Goal: Task Accomplishment & Management: Manage account settings

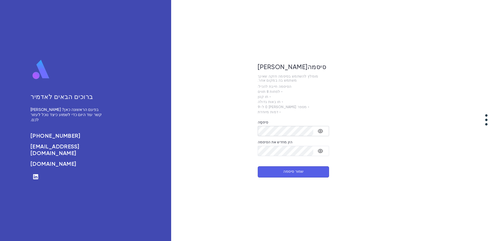
click at [293, 126] on div "​" at bounding box center [293, 131] width 71 height 10
click at [324, 131] on button "הפעל/הפעל את נראות הסיסמה" at bounding box center [320, 131] width 10 height 10
click at [320, 152] on icon "הפעל/הפעל את נראות הסיסמה" at bounding box center [320, 151] width 6 height 6
click at [298, 172] on font "שמור סיסמה" at bounding box center [293, 172] width 20 height 4
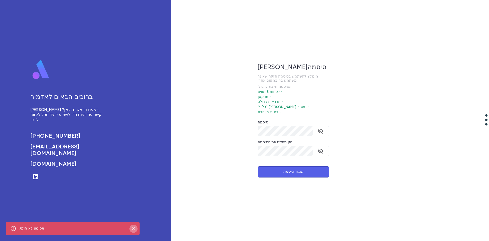
click at [134, 227] on icon "לִסְגוֹר" at bounding box center [134, 228] width 6 height 6
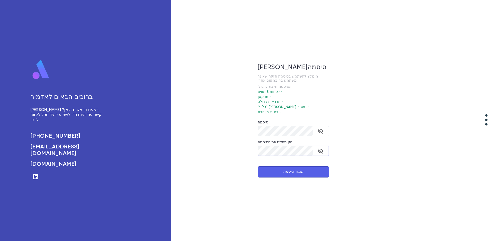
click at [241, 160] on div "צור סיסמה מומלץ להשתמש בסיסמה חזקה שאינך משתמש בה במקום אחר. הסיסמה חייבת להכיל…" at bounding box center [293, 120] width 244 height 241
click at [299, 170] on font "שמור סיסמה" at bounding box center [293, 172] width 20 height 4
click at [257, 155] on div "צור סיסמה מומלץ להשתמש בסיסמה חזקה שאינך משתמש בה במקום אחר. הסיסמה חייבת להכיל…" at bounding box center [293, 120] width 244 height 241
click at [277, 170] on button "שמור סיסמה" at bounding box center [293, 171] width 71 height 11
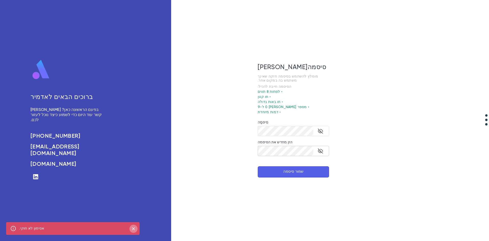
click at [134, 228] on icon "לִסְגוֹר" at bounding box center [133, 228] width 3 height 3
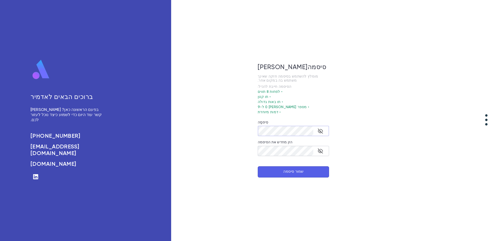
click at [256, 135] on div "צור סיסמה מומלץ להשתמש בסיסמה חזקה שאינך משתמש בה במקום אחר. הסיסמה חייבת להכיל…" at bounding box center [293, 120] width 244 height 241
click at [234, 152] on div "צור סיסמה מומלץ להשתמש בסיסמה חזקה שאינך משתמש בה במקום אחר. הסיסמה חייבת להכיל…" at bounding box center [293, 120] width 244 height 241
click at [287, 171] on font "שמור סיסמה" at bounding box center [293, 172] width 20 height 4
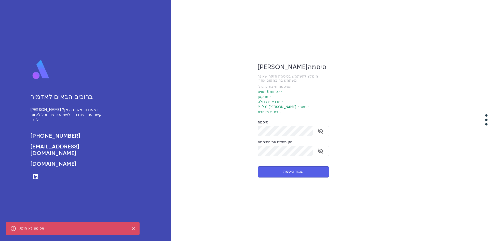
click at [215, 175] on div "צור סיסמה מומלץ להשתמש בסיסמה חזקה שאינך משתמש בה במקום אחר. הסיסמה חייבת להכיל…" at bounding box center [293, 120] width 244 height 241
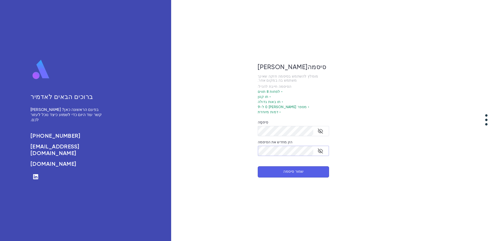
click at [214, 159] on div "צור סיסמה מומלץ להשתמש בסיסמה חזקה שאינך משתמש בה במקום אחר. הסיסמה חייבת להכיל…" at bounding box center [293, 120] width 244 height 241
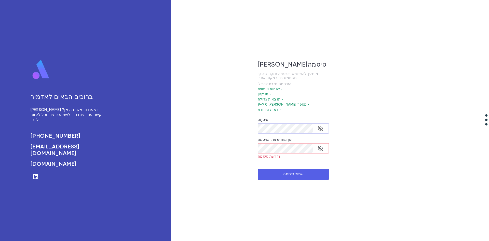
click at [230, 128] on div "צור סיסמה מומלץ להשתמש בסיסמה חזקה שאינך משתמש בה במקום אחר. הסיסמה חייבת להכיל…" at bounding box center [293, 120] width 244 height 241
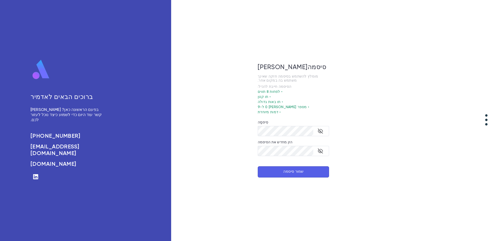
click at [286, 166] on button "שמור סיסמה" at bounding box center [293, 171] width 71 height 11
click at [316, 152] on button "הפעל/הפעל את נראות הסיסמה" at bounding box center [320, 151] width 10 height 10
click at [321, 149] on icon "הפעל/הפעל את נראות הסיסמה" at bounding box center [320, 151] width 6 height 6
click at [247, 155] on div "צור סיסמה מומלץ להשתמש בסיסמה חזקה שאינך משתמש בה במקום אחר. הסיסמה חייבת להכיל…" at bounding box center [293, 120] width 244 height 241
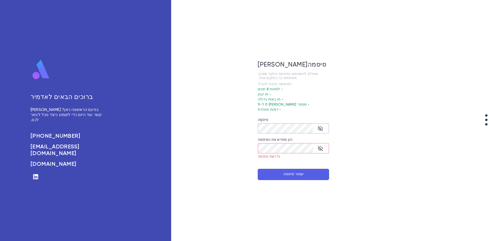
click at [254, 130] on div "צור סיסמה מומלץ להשתמש בסיסמה חזקה שאינך משתמש בה במקום אחר. הסיסמה חייבת להכיל…" at bounding box center [293, 120] width 244 height 241
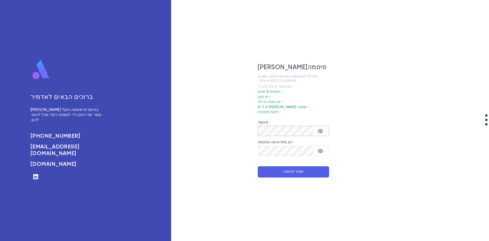
click at [317, 131] on icon "הפעל/הפעל את נראות הסיסמה" at bounding box center [320, 131] width 6 height 6
click at [318, 148] on icon "הפעל/הפעל את נראות הסיסמה" at bounding box center [320, 151] width 6 height 6
click at [290, 169] on font "שמור סיסמה" at bounding box center [293, 171] width 20 height 5
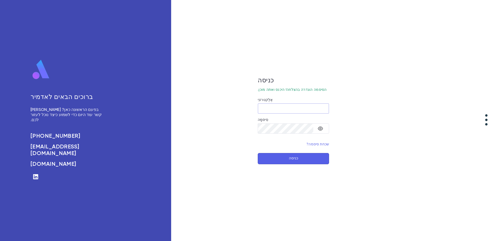
paste input "**********"
type input "**********"
click at [321, 129] on icon "הפעל/הפעל את נראות הסיסמה" at bounding box center [320, 128] width 6 height 6
click at [318, 126] on icon "הפעל/הפעל את נראות הסיסמה" at bounding box center [320, 127] width 5 height 5
click at [302, 156] on button "כניסה" at bounding box center [293, 158] width 71 height 11
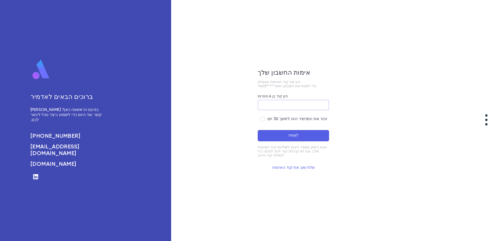
paste input "******"
type input "******"
click at [279, 137] on button "לְאַמֵת" at bounding box center [293, 135] width 71 height 11
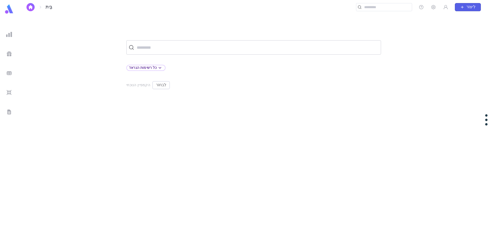
click at [269, 52] on div "​" at bounding box center [253, 47] width 255 height 14
click at [158, 68] on icon at bounding box center [160, 68] width 6 height 6
click at [218, 72] on div at bounding box center [244, 120] width 489 height 241
click at [228, 50] on input "text" at bounding box center [256, 48] width 243 height 10
click at [244, 43] on input "text" at bounding box center [256, 48] width 243 height 10
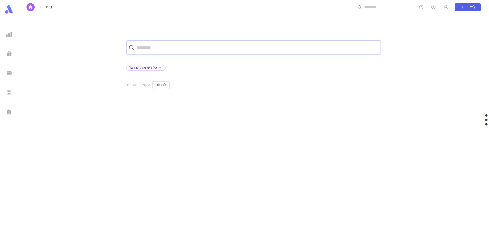
click at [142, 47] on input "text" at bounding box center [256, 48] width 243 height 10
type input "*"
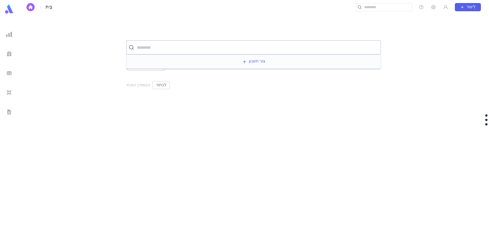
click at [11, 36] on img at bounding box center [9, 34] width 6 height 6
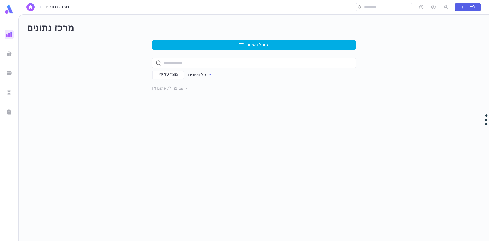
click at [252, 44] on font "התחל רשימה" at bounding box center [257, 45] width 23 height 4
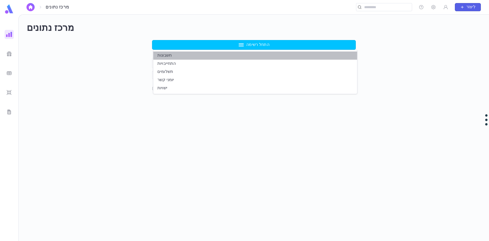
click at [166, 55] on font "חשבונות" at bounding box center [164, 55] width 14 height 4
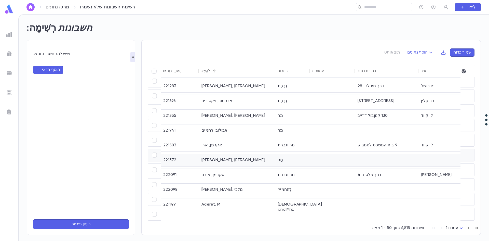
scroll to position [102, 0]
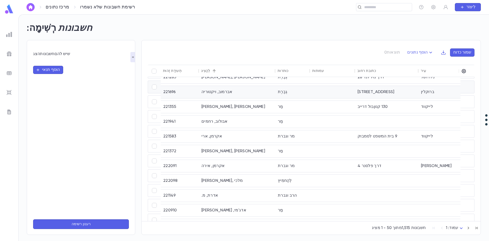
click at [223, 90] on font "אברמוב, ויקטוריה" at bounding box center [216, 92] width 31 height 4
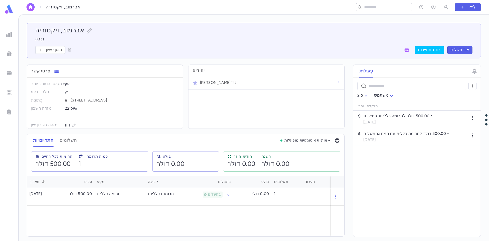
click at [368, 8] on input "text" at bounding box center [385, 7] width 47 height 5
click at [117, 45] on div "אברמוב, ויקטוריה גְבֶרֶת הוסף שיוך צור התחייבות צור תשלום" at bounding box center [253, 40] width 437 height 27
click at [8, 34] on img at bounding box center [9, 34] width 6 height 6
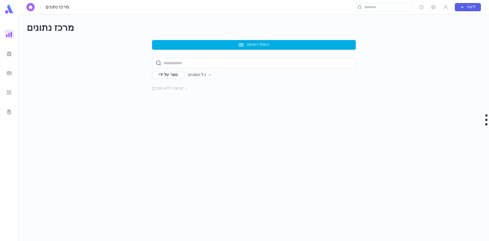
click at [255, 46] on font "התחל רשימה" at bounding box center [257, 45] width 23 height 4
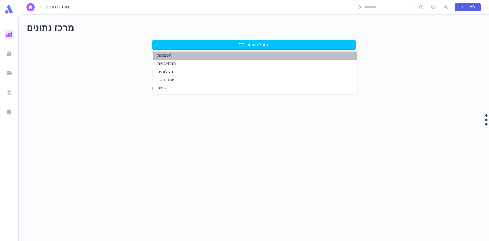
click at [176, 56] on li "חשבונות" at bounding box center [255, 55] width 204 height 8
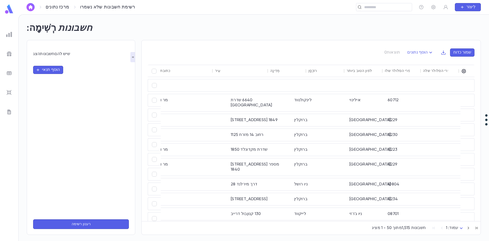
scroll to position [0, 206]
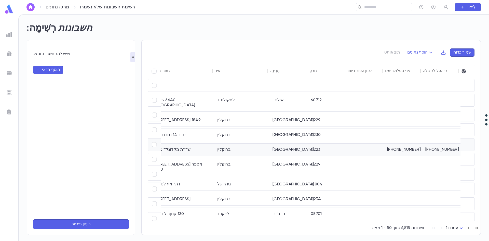
click at [403, 147] on font "(917) 385-7454" at bounding box center [404, 149] width 34 height 4
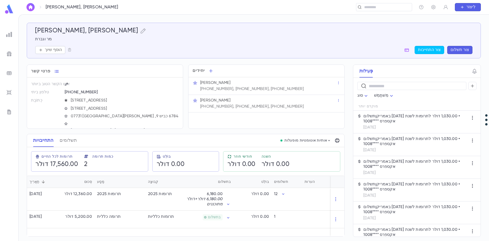
click at [305, 82] on div "[PERSON_NAME]" at bounding box center [268, 82] width 136 height 5
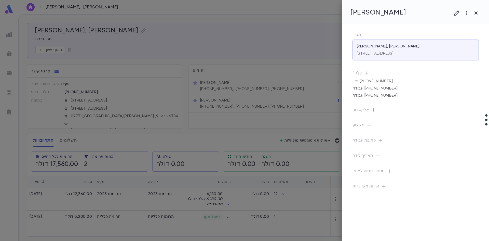
click at [371, 109] on icon "button" at bounding box center [373, 109] width 5 height 5
click at [476, 16] on div at bounding box center [244, 120] width 489 height 241
click at [475, 13] on icon "button" at bounding box center [475, 12] width 3 height 3
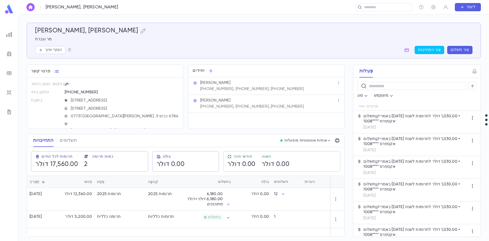
click at [10, 33] on img at bounding box center [9, 34] width 6 height 6
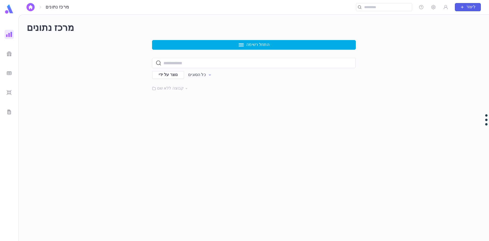
click at [243, 40] on button "התחל רשימה" at bounding box center [254, 45] width 204 height 10
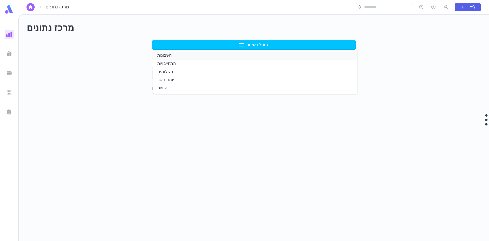
click at [169, 55] on font "חשבונות" at bounding box center [164, 55] width 14 height 4
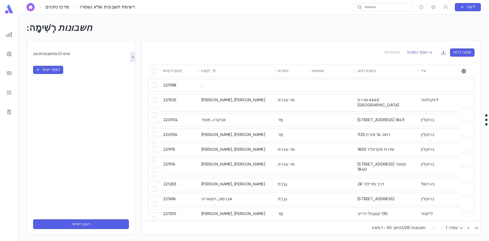
click at [466, 71] on icon "button" at bounding box center [463, 71] width 4 height 4
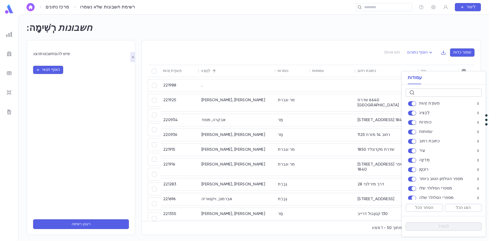
click at [423, 92] on input "text" at bounding box center [446, 93] width 61 height 8
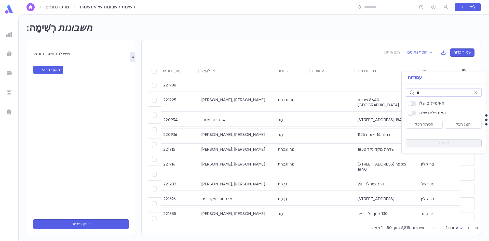
type input "**"
click at [433, 142] on button "לְהַצִיל" at bounding box center [443, 143] width 76 height 8
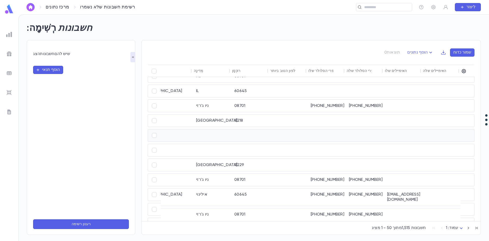
scroll to position [291, 282]
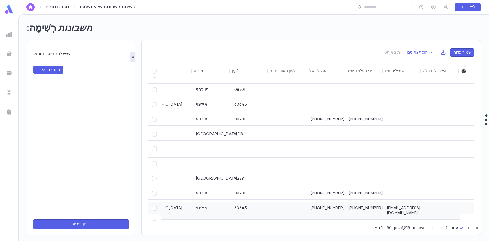
click at [400, 208] on font "alterzev@gmail.com" at bounding box center [403, 210] width 33 height 9
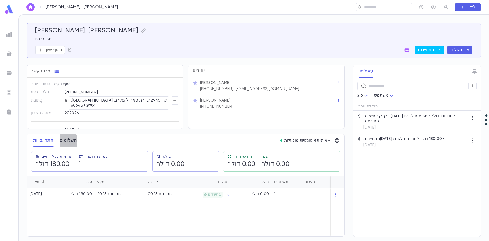
click at [68, 141] on font "תשלומים" at bounding box center [68, 140] width 17 height 5
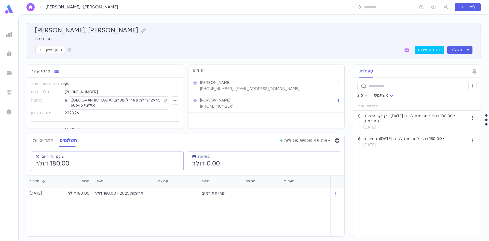
click at [460, 49] on font "צור תשלום" at bounding box center [459, 50] width 19 height 4
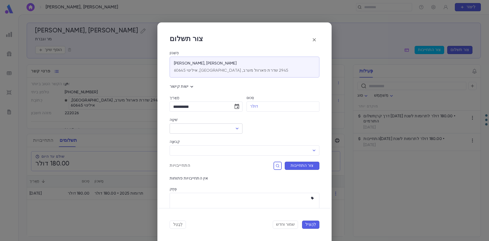
click at [195, 132] on input "שִׁיטָה" at bounding box center [202, 128] width 61 height 10
click at [266, 131] on div at bounding box center [280, 122] width 77 height 22
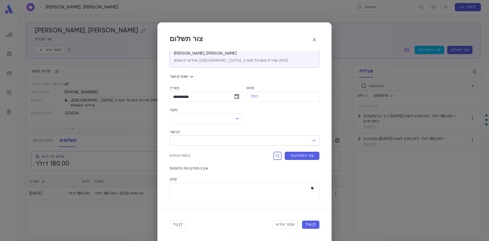
scroll to position [12, 0]
click at [410, 189] on div "**********" at bounding box center [244, 120] width 489 height 241
click at [428, 51] on div "**********" at bounding box center [244, 120] width 489 height 241
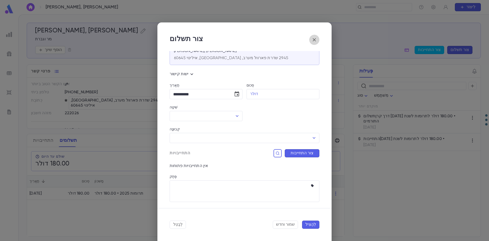
click at [313, 40] on icon "button" at bounding box center [314, 40] width 6 height 6
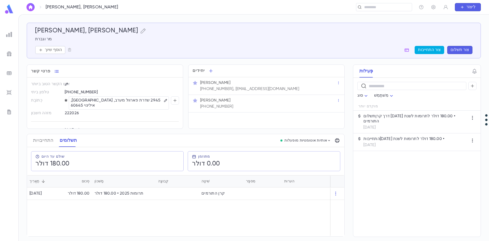
click at [432, 48] on font "צור התחייבות" at bounding box center [429, 50] width 23 height 4
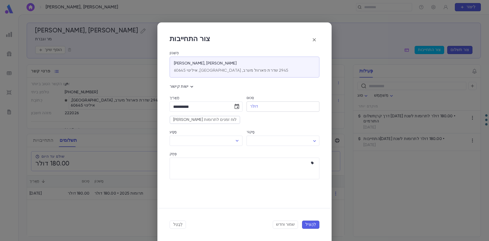
click at [279, 108] on input "סְכוּם" at bounding box center [289, 107] width 59 height 10
click at [232, 141] on input "מַסָע" at bounding box center [202, 141] width 61 height 10
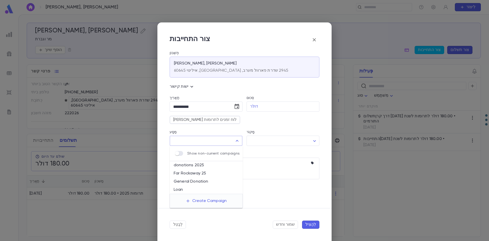
click at [237, 140] on icon "Close" at bounding box center [237, 140] width 6 height 6
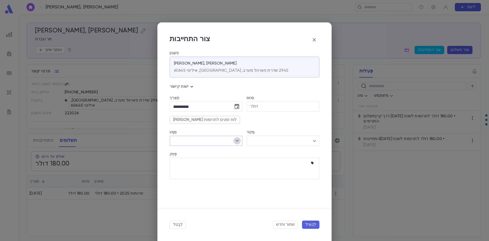
click at [237, 141] on icon "Open" at bounding box center [237, 141] width 3 height 2
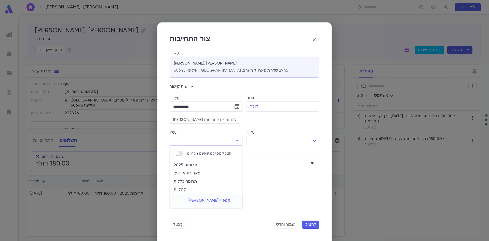
click at [282, 153] on div "פֶּתֶק" at bounding box center [245, 155] width 150 height 6
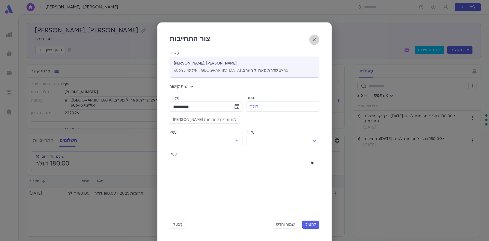
click at [314, 40] on icon "button" at bounding box center [314, 39] width 3 height 3
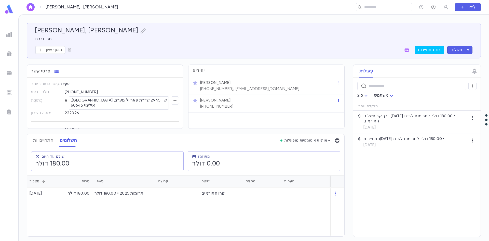
click at [432, 7] on icon "button" at bounding box center [433, 7] width 4 height 4
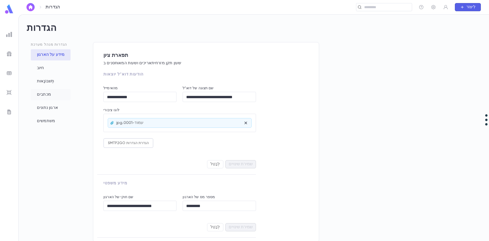
click at [46, 94] on font "מכתבים" at bounding box center [44, 94] width 14 height 4
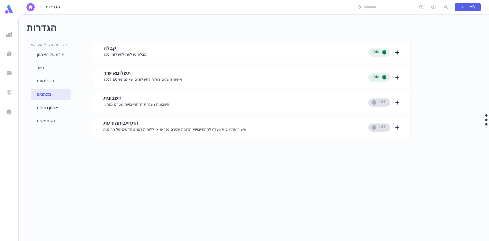
click at [396, 52] on icon "button" at bounding box center [397, 52] width 4 height 4
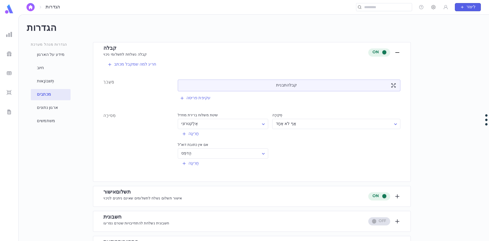
click at [431, 3] on button "button" at bounding box center [433, 7] width 8 height 8
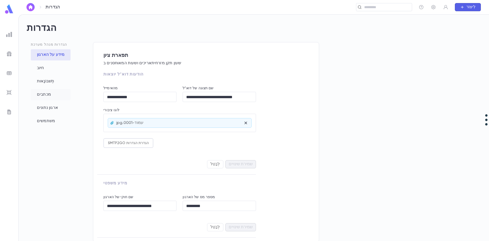
click at [48, 95] on font "מכתבים" at bounding box center [44, 94] width 14 height 4
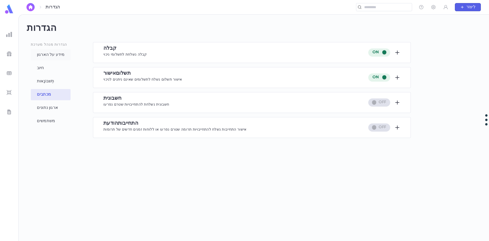
click at [46, 59] on div "מידע על הארגון" at bounding box center [51, 54] width 40 height 11
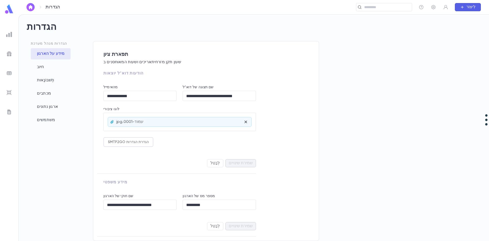
scroll to position [2, 0]
click at [42, 68] on font "חיוב" at bounding box center [40, 67] width 7 height 4
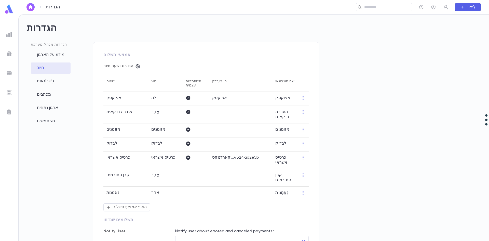
type input "**********"
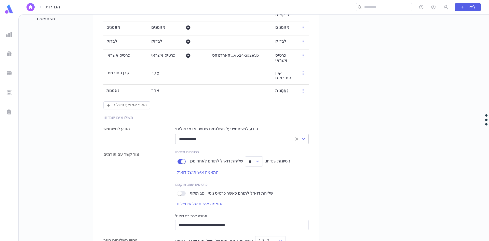
scroll to position [150, 0]
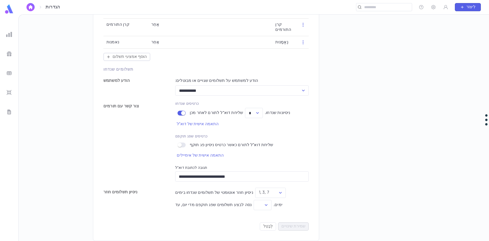
click at [10, 111] on img at bounding box center [9, 112] width 6 height 6
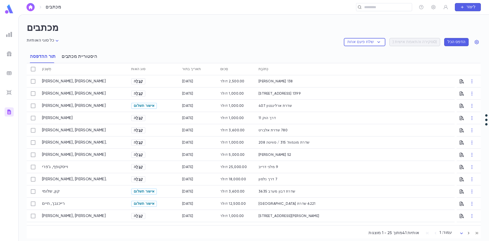
click at [76, 56] on font "היסטוריית מכתבים" at bounding box center [80, 56] width 36 height 5
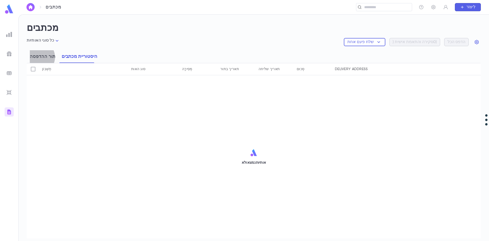
click at [38, 57] on font "תור ההדפסה" at bounding box center [43, 56] width 26 height 5
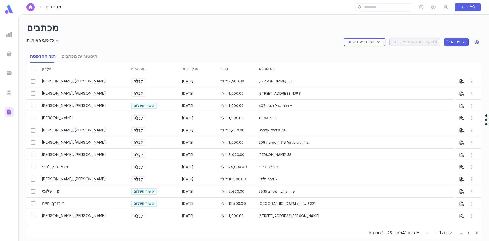
scroll to position [76, 0]
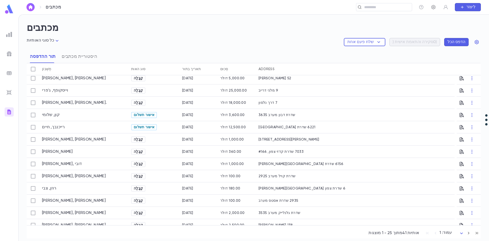
click at [433, 7] on icon "button" at bounding box center [433, 7] width 4 height 4
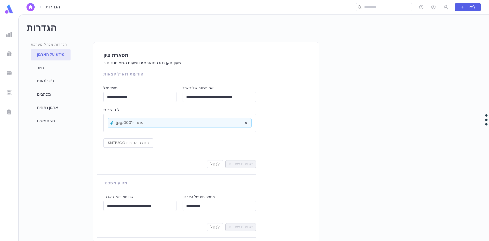
scroll to position [2, 0]
click at [9, 33] on img at bounding box center [9, 34] width 6 height 6
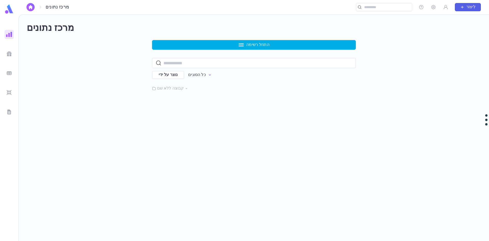
click at [261, 45] on font "התחל רשימה" at bounding box center [257, 45] width 23 height 4
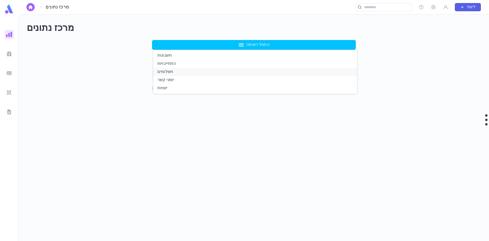
click at [165, 71] on font "תשלומים" at bounding box center [165, 72] width 16 height 4
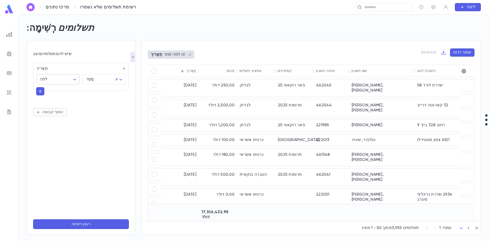
click at [63, 77] on body "מרכז נתונים רשימת תשלומים שלא נשמרו ​ לִיצוֹר רְשִׁימָה: תשלומים הצג תשלומים שי…" at bounding box center [244, 127] width 489 height 226
click at [49, 90] on span "הוא" at bounding box center [59, 90] width 34 height 5
type input "******"
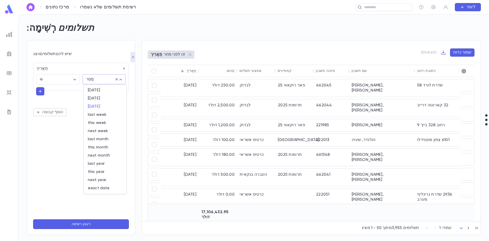
click at [100, 79] on body "מרכז נתונים רשימת תשלומים שלא נשמרו ​ לִיצוֹר רְשִׁימָה: תשלומים הצג תשלומים שי…" at bounding box center [244, 127] width 489 height 226
click at [95, 90] on span "הַיוֹם" at bounding box center [105, 90] width 34 height 5
type input "*****"
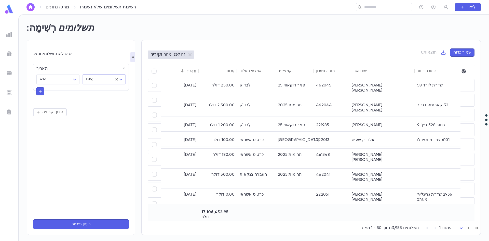
click at [92, 225] on button "רענון רשימה" at bounding box center [81, 224] width 96 height 10
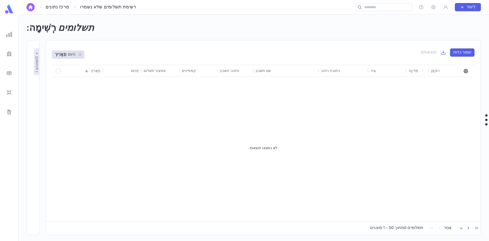
click at [466, 70] on icon "button" at bounding box center [465, 70] width 5 height 5
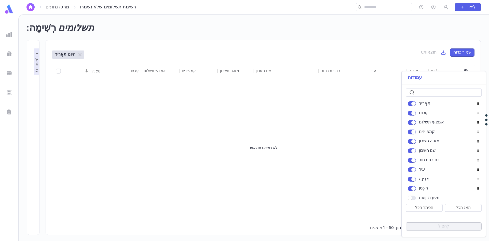
click at [334, 122] on div at bounding box center [244, 120] width 489 height 241
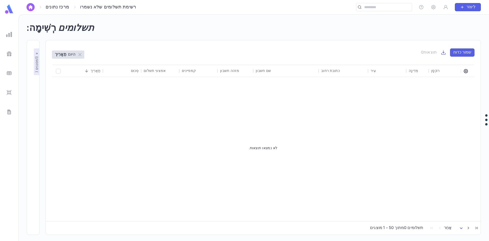
click at [366, 128] on div "לא נמצאו תוצאות." at bounding box center [263, 148] width 422 height 142
click at [36, 57] on font ")" at bounding box center [37, 56] width 4 height 1
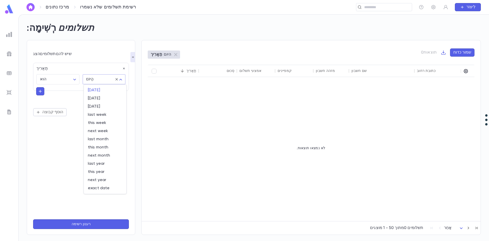
click at [95, 76] on body "מרכז נתונים רשימת תשלומים שלא נשמרו ​ לִיצוֹר רְשִׁימָה: תשלומים הצג תשלומים שי…" at bounding box center [244, 127] width 489 height 226
click at [93, 98] on font "אֶתמוֹל" at bounding box center [94, 98] width 12 height 4
type input "*********"
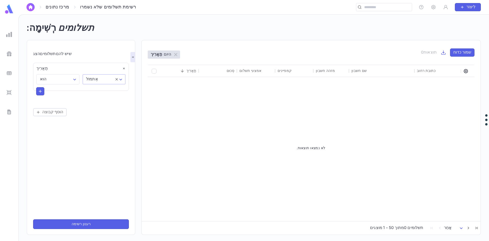
click at [104, 225] on button "רענון רשימה" at bounding box center [81, 224] width 96 height 10
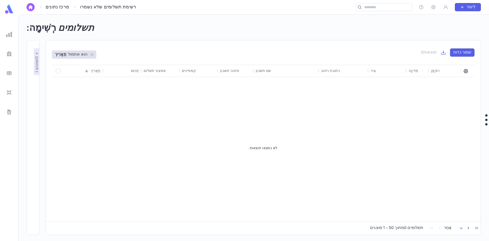
click at [36, 69] on font "מסננים (" at bounding box center [37, 65] width 4 height 13
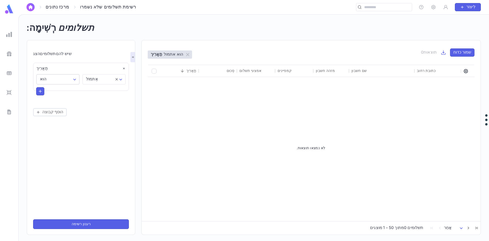
click at [66, 79] on body "מרכז נתונים רשימת תשלומים שלא נשמרו ​ לִיצוֹר רְשִׁימָה: תשלומים הצג תשלומים שי…" at bounding box center [244, 127] width 489 height 226
click at [49, 123] on span "לפני" at bounding box center [59, 122] width 34 height 5
type input "********"
click at [103, 222] on button "רענון רשימה" at bounding box center [81, 224] width 96 height 10
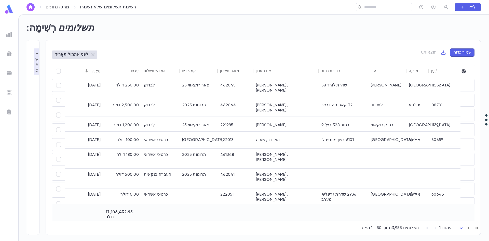
click at [36, 60] on font "מסננים (" at bounding box center [37, 65] width 4 height 13
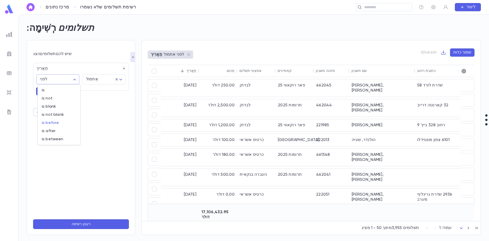
click at [53, 80] on body "מרכז נתונים רשימת תשלומים שלא נשמרו ​ לִיצוֹר רְשִׁימָה: תשלומים הצג תשלומים שי…" at bounding box center [244, 127] width 489 height 226
click at [50, 89] on span "הוא" at bounding box center [59, 90] width 34 height 5
type input "******"
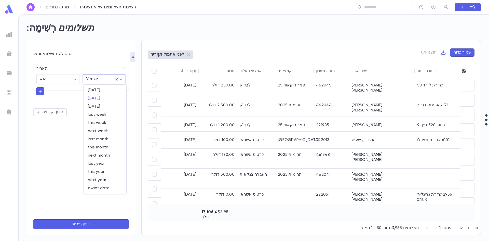
click at [95, 82] on body "מרכז נתונים רשימת תשלומים שלא נשמרו ​ לִיצוֹר רְשִׁימָה: תשלומים הצג תשלומים שי…" at bounding box center [244, 127] width 489 height 226
click at [95, 90] on span "הַיוֹם" at bounding box center [105, 90] width 34 height 5
type input "*****"
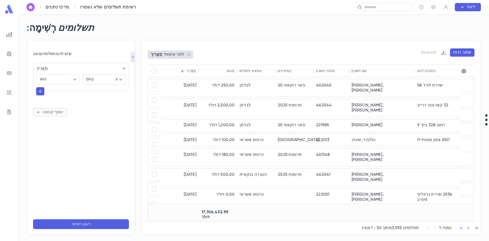
click at [98, 223] on button "רענון רשימה" at bounding box center [81, 224] width 96 height 10
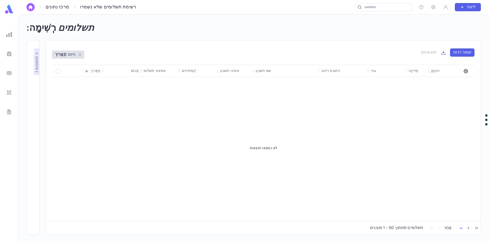
click at [465, 53] on font "שמור כדוח" at bounding box center [462, 52] width 18 height 4
click at [424, 82] on input "שֵׁם" at bounding box center [439, 82] width 81 height 8
type input "*"
type input "**********"
click at [443, 146] on body "**********" at bounding box center [244, 127] width 489 height 226
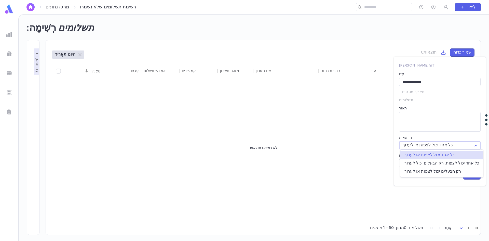
click at [443, 146] on div at bounding box center [244, 120] width 489 height 241
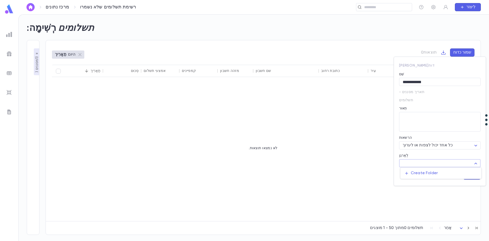
click at [417, 162] on body "**********" at bounding box center [244, 127] width 489 height 226
click at [407, 173] on icon at bounding box center [406, 173] width 4 height 4
click at [416, 194] on input "text" at bounding box center [435, 193] width 63 height 8
type input "*******"
click at [470, 190] on button "button" at bounding box center [473, 193] width 8 height 8
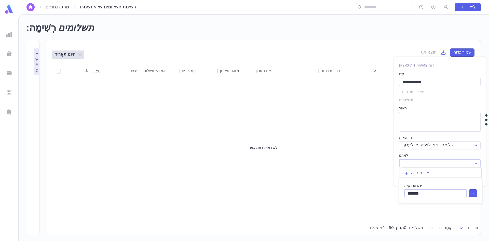
type input "*******"
click at [470, 175] on font "לְהַצִיל" at bounding box center [471, 175] width 11 height 4
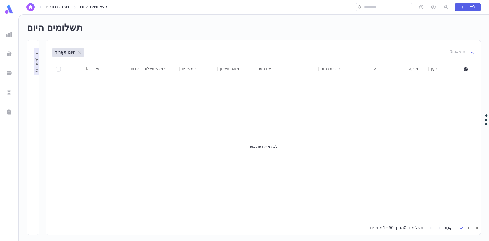
click at [10, 33] on img at bounding box center [9, 34] width 6 height 6
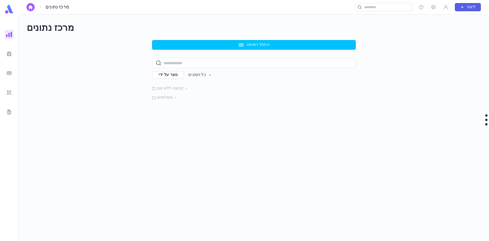
click at [175, 96] on icon at bounding box center [176, 98] width 4 height 4
click at [351, 108] on icon "button" at bounding box center [349, 107] width 5 height 5
click at [356, 125] on font "פִּין" at bounding box center [355, 125] width 5 height 4
click at [13, 12] on img at bounding box center [9, 9] width 10 height 10
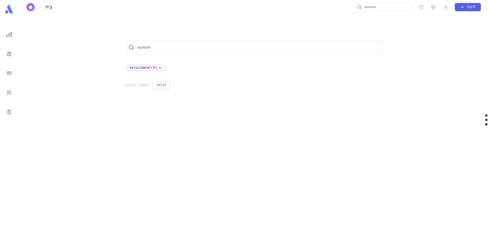
click at [10, 34] on img at bounding box center [9, 34] width 6 height 6
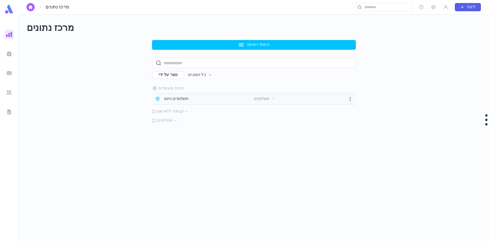
click at [174, 99] on font "תשלומים היום" at bounding box center [176, 99] width 24 height 4
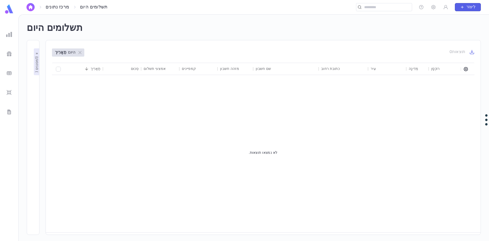
click at [10, 39] on ul at bounding box center [9, 134] width 18 height 213
click at [10, 36] on img at bounding box center [9, 34] width 6 height 6
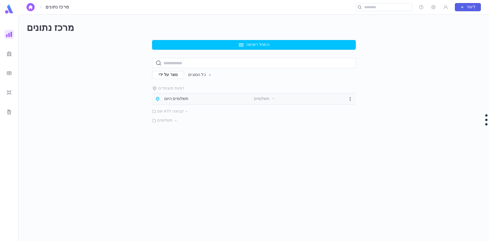
click at [173, 99] on font "תשלומים היום" at bounding box center [176, 99] width 24 height 4
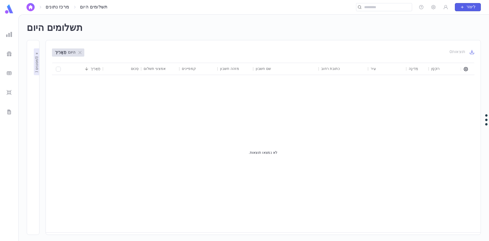
click at [10, 10] on img at bounding box center [9, 9] width 10 height 10
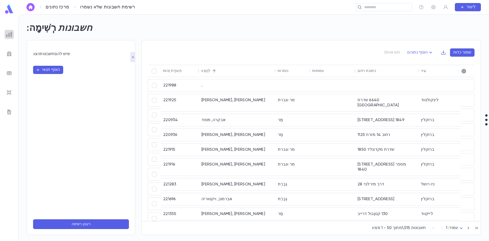
click at [9, 34] on img at bounding box center [9, 34] width 6 height 6
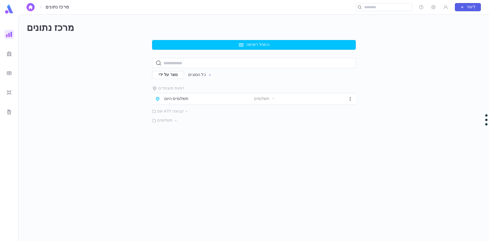
click at [251, 44] on font "התחל רשימה" at bounding box center [257, 45] width 23 height 4
click at [7, 52] on div at bounding box center [244, 120] width 489 height 241
click at [9, 55] on img at bounding box center [9, 54] width 6 height 6
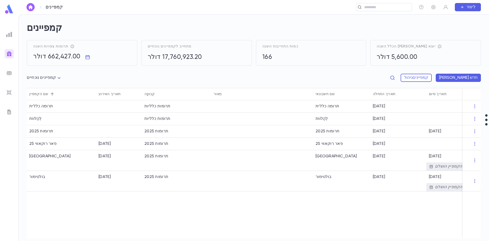
click at [386, 59] on font "5,600.00 דולר" at bounding box center [396, 57] width 41 height 6
click at [472, 104] on icon "button" at bounding box center [474, 106] width 5 height 5
click at [261, 216] on div at bounding box center [244, 120] width 489 height 241
click at [336, 160] on div "[GEOGRAPHIC_DATA]" at bounding box center [341, 160] width 57 height 21
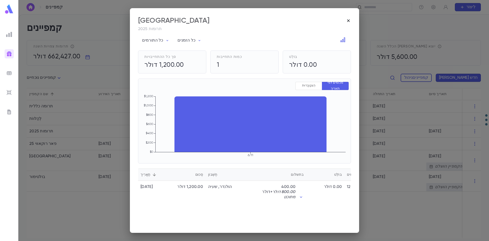
click at [347, 22] on icon "button" at bounding box center [348, 20] width 5 height 5
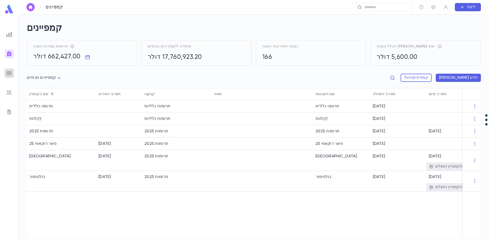
click at [8, 73] on img at bounding box center [9, 73] width 6 height 6
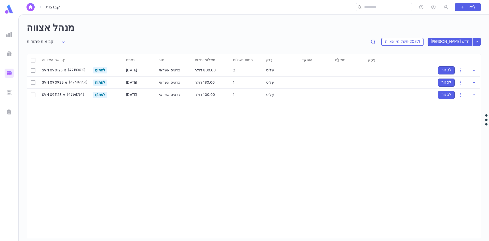
scroll to position [204, 0]
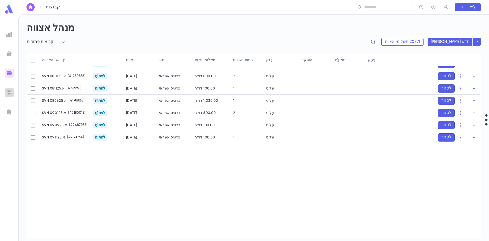
click at [12, 93] on div at bounding box center [9, 92] width 9 height 9
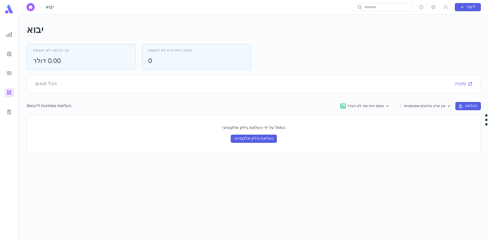
click at [7, 111] on img at bounding box center [9, 112] width 6 height 6
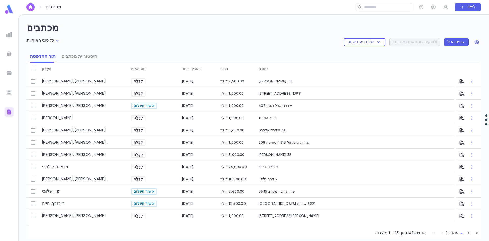
click at [9, 34] on img at bounding box center [9, 34] width 6 height 6
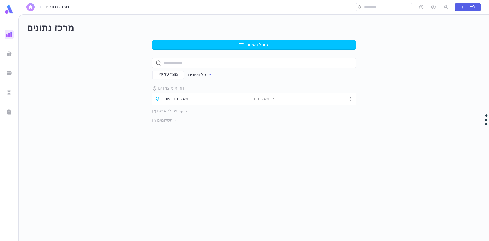
click at [32, 7] on img "button" at bounding box center [30, 7] width 6 height 4
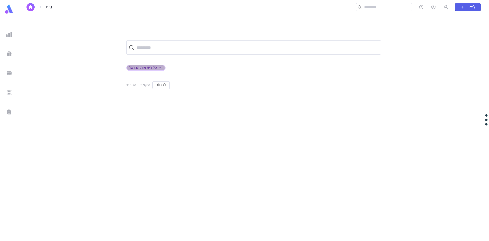
click at [139, 70] on div "כל רשימות הגראז'" at bounding box center [146, 68] width 34 height 6
click at [183, 52] on div at bounding box center [244, 120] width 489 height 241
click at [160, 49] on input "text" at bounding box center [256, 48] width 243 height 10
click at [80, 55] on div "​ כל רשימות הגראז' הקמפיין הנוכחי לִבחוֹר" at bounding box center [253, 140] width 454 height 200
click at [446, 7] on icon "button" at bounding box center [445, 7] width 5 height 5
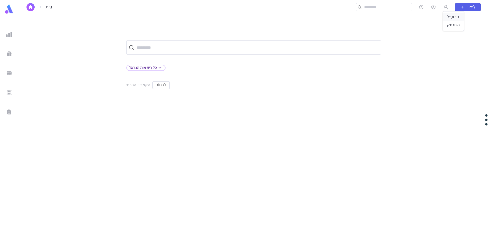
click at [455, 18] on font "פּרוֹפִיל" at bounding box center [453, 17] width 12 height 4
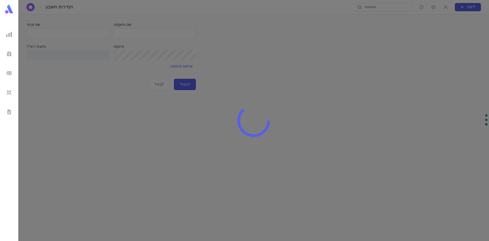
type input "*****"
type input "*********"
type input "**********"
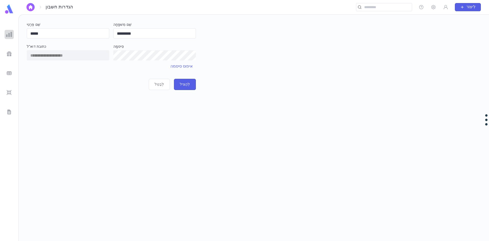
click at [11, 34] on img at bounding box center [9, 34] width 6 height 6
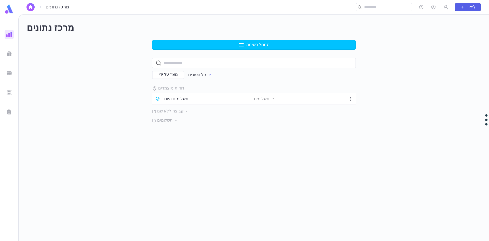
click at [61, 30] on font "מרכז נתונים" at bounding box center [50, 28] width 47 height 9
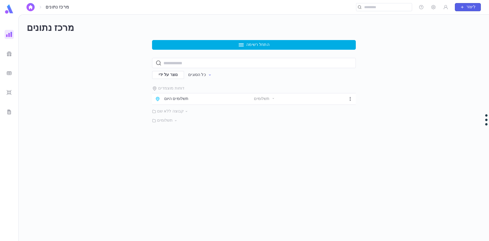
click at [193, 41] on button "התחל רשימה" at bounding box center [254, 45] width 204 height 10
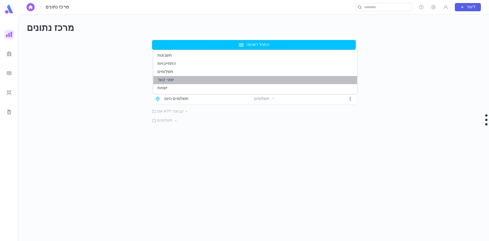
click at [172, 79] on font "יומני קשר" at bounding box center [165, 80] width 17 height 4
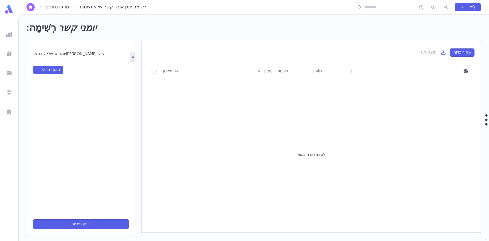
click at [49, 9] on font "מרכז נתונים" at bounding box center [57, 7] width 23 height 5
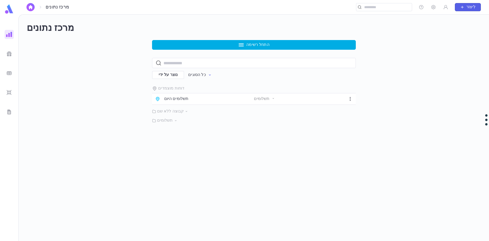
click at [254, 44] on font "התחל רשימה" at bounding box center [257, 45] width 23 height 4
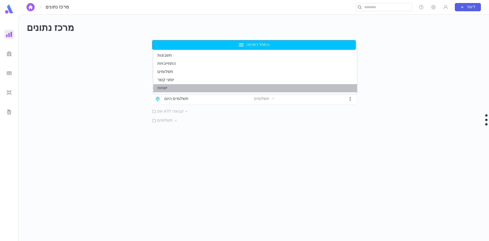
click at [231, 88] on li "ישויות" at bounding box center [255, 88] width 204 height 8
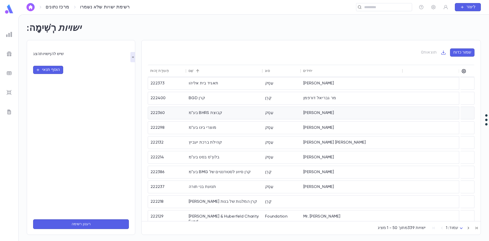
scroll to position [535, 0]
click at [304, 126] on font "מר פרדי עראני" at bounding box center [318, 127] width 31 height 4
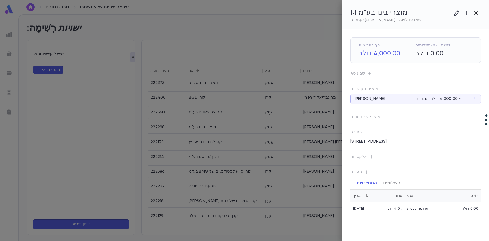
click at [478, 13] on icon "button" at bounding box center [476, 13] width 6 height 6
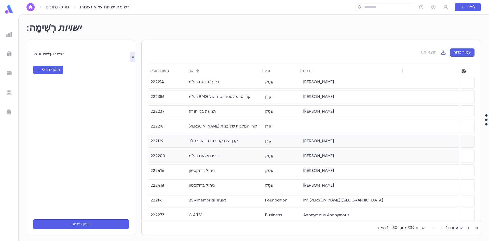
scroll to position [610, 0]
click at [326, 170] on font "מר שלמה אינגבר" at bounding box center [318, 170] width 31 height 4
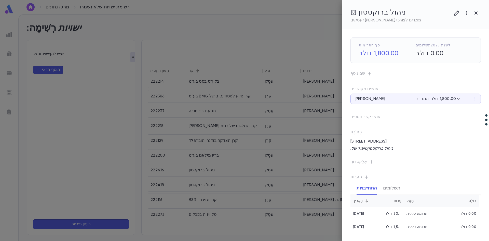
scroll to position [1, 0]
click at [467, 11] on icon "button" at bounding box center [466, 13] width 6 height 6
click at [476, 12] on div at bounding box center [244, 120] width 489 height 241
click at [475, 13] on icon "button" at bounding box center [476, 13] width 6 height 6
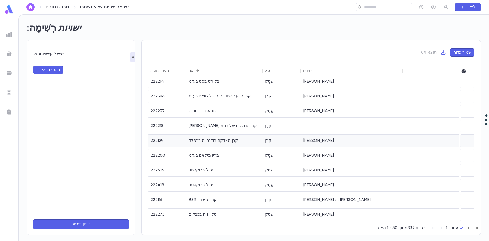
click at [288, 142] on div "קֶרֶן" at bounding box center [281, 140] width 38 height 12
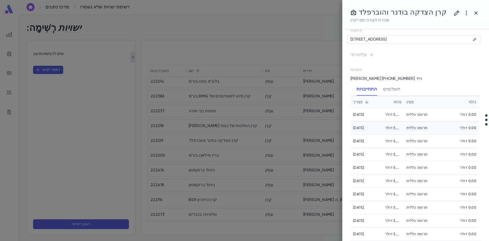
scroll to position [123, 0]
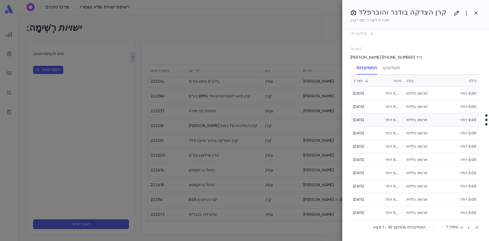
click at [378, 122] on div "8/5/2019" at bounding box center [366, 119] width 32 height 13
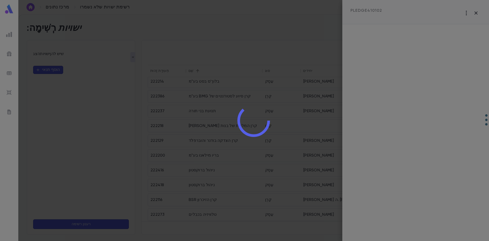
scroll to position [0, 0]
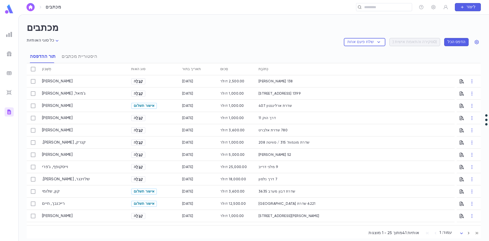
click at [7, 11] on img at bounding box center [9, 9] width 10 height 10
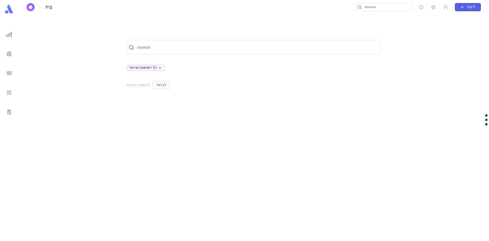
click at [47, 9] on font "בַּיִת" at bounding box center [49, 7] width 7 height 5
click at [11, 36] on img at bounding box center [9, 34] width 6 height 6
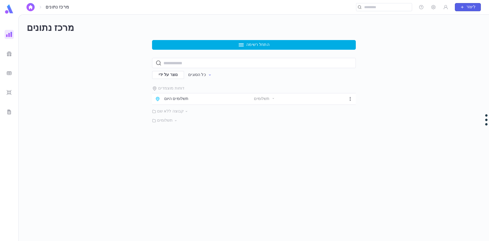
click at [261, 42] on button "התחל רשימה" at bounding box center [254, 45] width 204 height 10
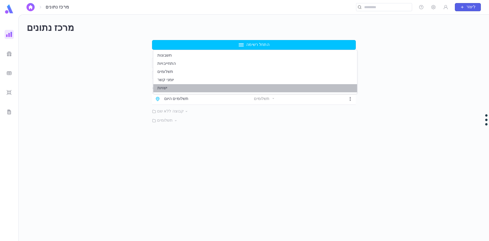
click at [229, 87] on li "ישויות" at bounding box center [255, 88] width 204 height 8
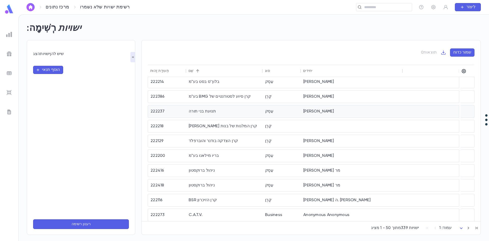
scroll to position [610, 0]
click at [460, 227] on body "מרכז נתונים רשימת ישויות שלא נשמרו ​ לִיצוֹר רְשִׁימָה: ישויות הצג ישויות שיש ל…" at bounding box center [244, 127] width 489 height 226
click at [452, 206] on font "עמוד: 4" at bounding box center [452, 206] width 14 height 4
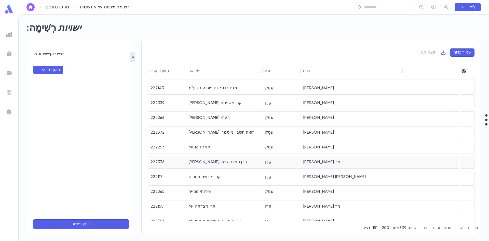
scroll to position [581, 0]
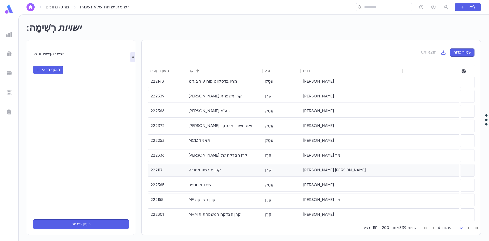
click at [327, 168] on font "הרב גדליה זלוטוביץ" at bounding box center [334, 170] width 63 height 4
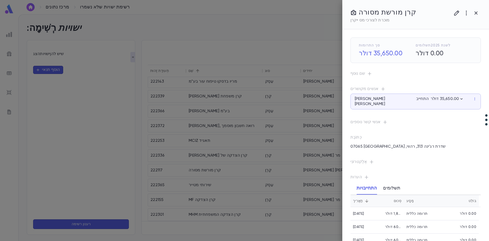
click at [389, 186] on font "תשלומים" at bounding box center [391, 188] width 17 height 5
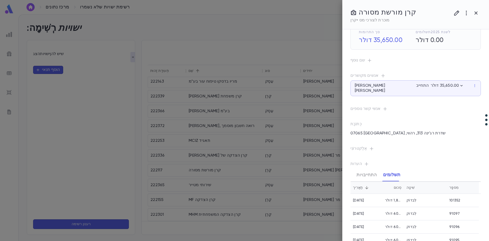
scroll to position [13, 0]
click at [364, 173] on font "התחייבויות" at bounding box center [366, 175] width 20 height 5
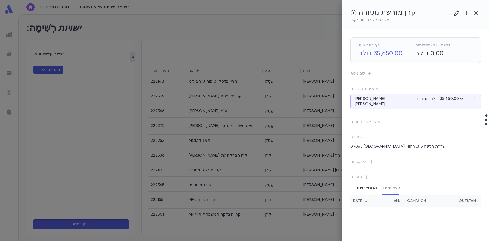
scroll to position [0, 0]
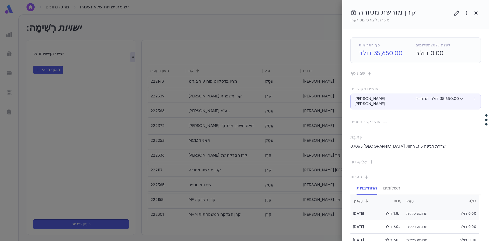
click at [382, 208] on div "13/5/2022" at bounding box center [366, 213] width 32 height 13
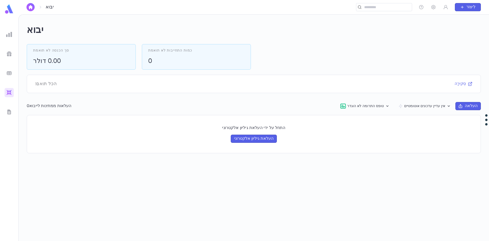
click at [8, 14] on link at bounding box center [9, 9] width 10 height 11
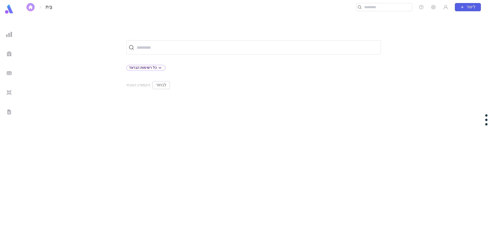
click at [33, 8] on img "button" at bounding box center [30, 7] width 6 height 4
click at [52, 6] on div "בַּיִת" at bounding box center [40, 7] width 29 height 8
click at [11, 35] on img at bounding box center [9, 34] width 6 height 6
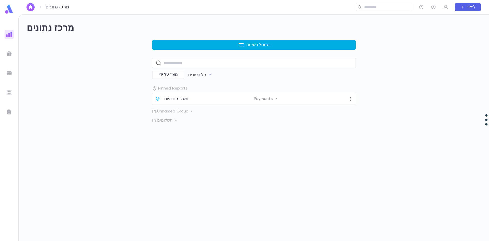
click at [206, 45] on button "התחל רשימה" at bounding box center [254, 45] width 204 height 10
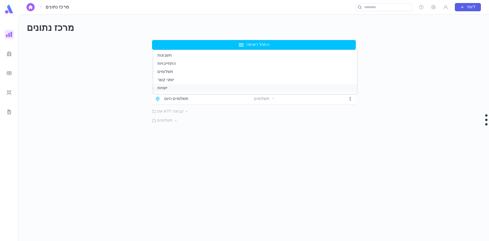
click at [185, 88] on li "ישויות" at bounding box center [255, 88] width 204 height 8
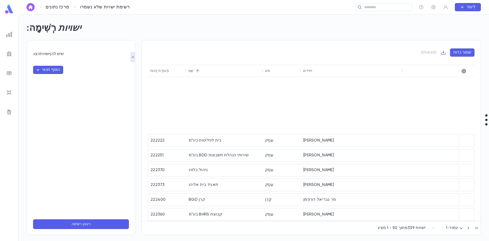
scroll to position [585, 0]
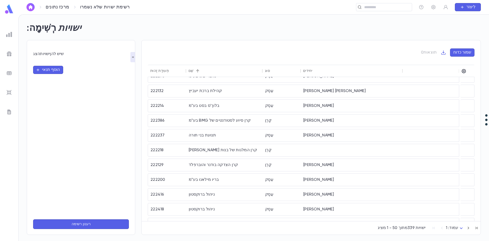
drag, startPoint x: 398, startPoint y: 230, endPoint x: 412, endPoint y: 225, distance: 14.4
click at [399, 230] on div "מציג 1 - 50 מתוך 339 ישויות עמוד: 1 *" at bounding box center [311, 226] width 339 height 11
click at [412, 225] on div "מציג 1 - 50 מתוך 339 ישויות עמוד: 1 *" at bounding box center [311, 226] width 339 height 11
click at [448, 227] on body "מרכז נתונים רשימת ישויות שלא נשמרו ​ לִיצוֹר רְשִׁימָה: ישויות הצג ישויות שיש ל…" at bounding box center [244, 127] width 489 height 226
click at [453, 231] on font "עמוד: 7" at bounding box center [455, 231] width 13 height 4
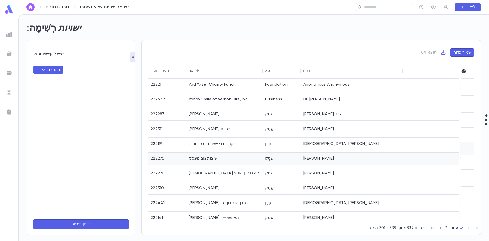
scroll to position [342, 0]
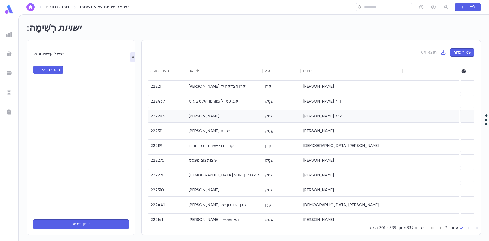
click at [312, 118] on font "הרב [PERSON_NAME]" at bounding box center [322, 116] width 39 height 4
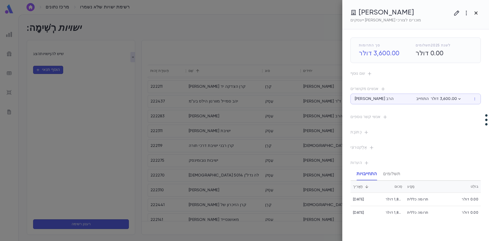
click at [476, 12] on icon "button" at bounding box center [476, 13] width 6 height 6
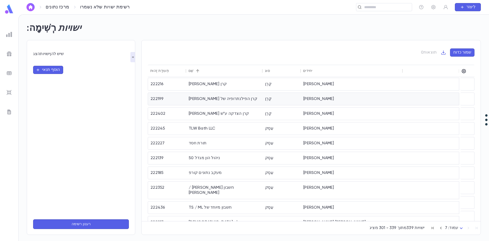
scroll to position [0, 0]
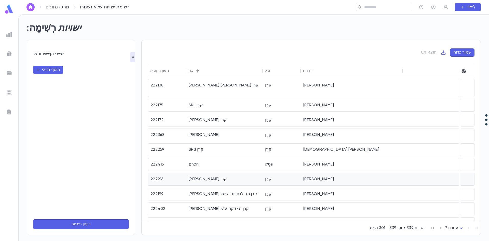
click at [307, 182] on div "[PERSON_NAME]" at bounding box center [352, 179] width 102 height 12
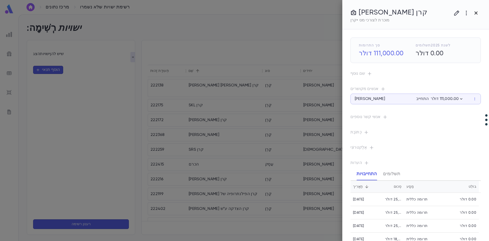
click at [473, 12] on icon "button" at bounding box center [476, 13] width 6 height 6
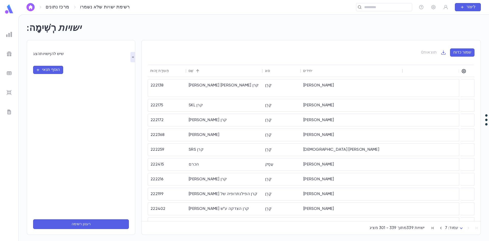
click at [51, 7] on font "מרכז נתונים" at bounding box center [57, 7] width 23 height 5
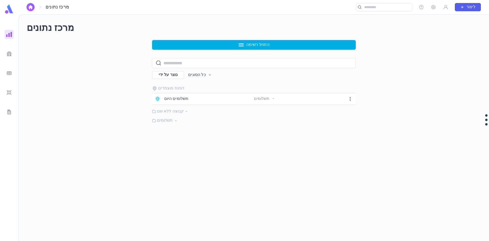
click at [199, 43] on button "התחל רשימה" at bounding box center [254, 45] width 204 height 10
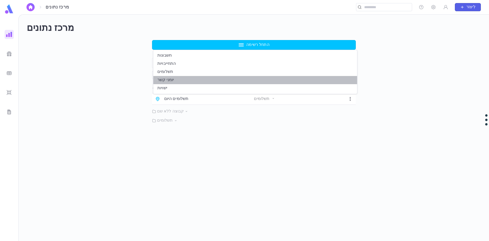
click at [171, 81] on font "יומני קשר" at bounding box center [165, 80] width 17 height 4
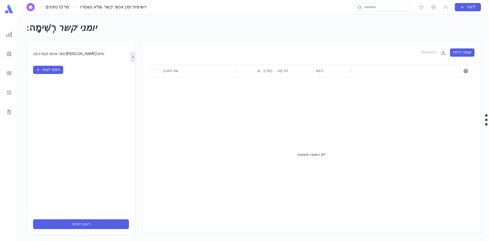
click at [62, 7] on font "מרכז נתונים" at bounding box center [57, 7] width 23 height 5
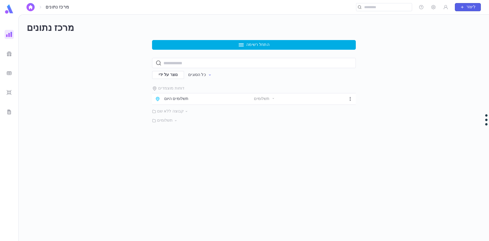
click at [249, 45] on font "התחל רשימה" at bounding box center [257, 45] width 23 height 4
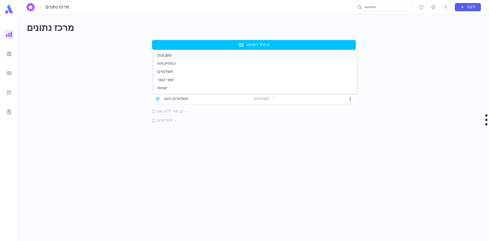
click at [231, 57] on li "חשבונות" at bounding box center [255, 55] width 204 height 8
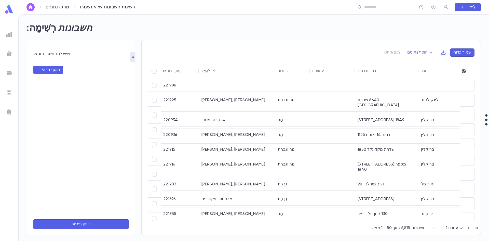
click at [453, 228] on body "מרכז נתונים רשימת חשבונות שלא נשמרו ​ לִיצוֹר רְשִׁימָה: חשבונות הצג חשבונות שי…" at bounding box center [244, 127] width 489 height 226
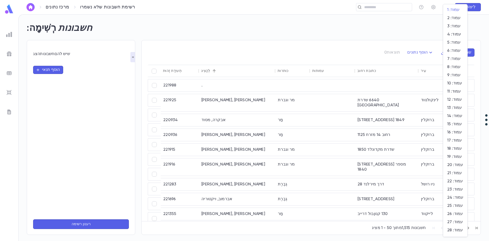
click at [286, 32] on div at bounding box center [244, 120] width 489 height 241
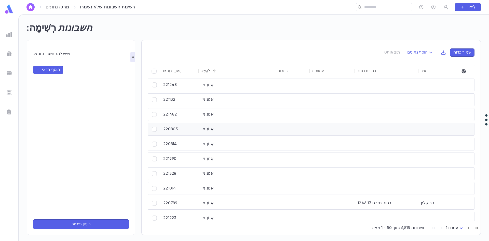
scroll to position [596, 0]
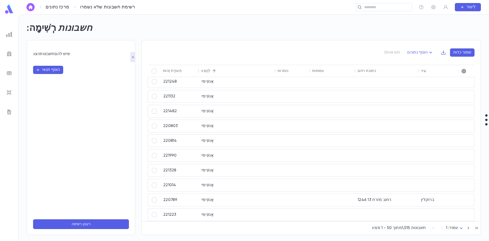
click at [453, 226] on body "מרכז נתונים רשימת חשבונות שלא נשמרו ​ לִיצוֹר רְשִׁימָה: חשבונות הצג חשבונות שי…" at bounding box center [244, 127] width 489 height 226
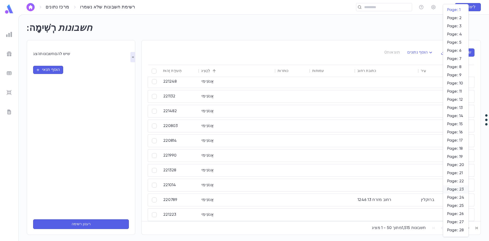
click at [454, 185] on li "Page: 23" at bounding box center [455, 189] width 25 height 8
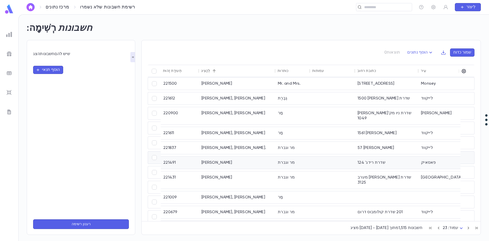
scroll to position [378, 0]
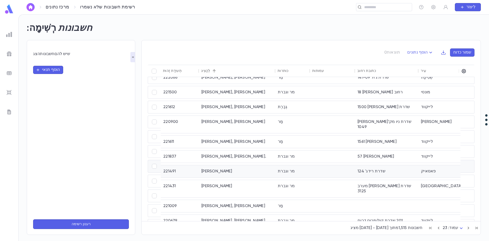
click at [259, 168] on div "[PERSON_NAME]" at bounding box center [237, 171] width 76 height 12
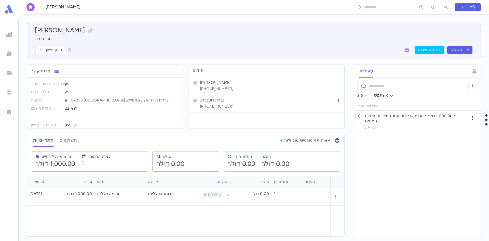
click at [437, 118] on font "• 1,000.00 דולר לתרומה כללית עם המחאה" at bounding box center [409, 118] width 92 height 9
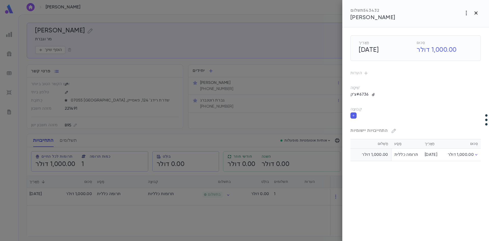
click at [476, 11] on icon "button" at bounding box center [476, 13] width 6 height 6
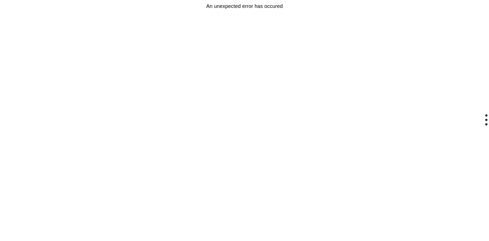
drag, startPoint x: 428, startPoint y: 23, endPoint x: 425, endPoint y: 24, distance: 3.2
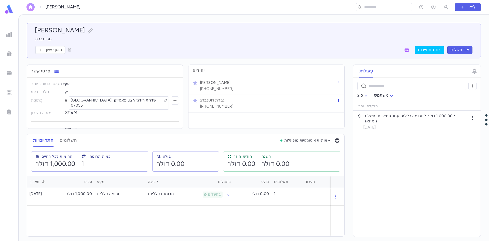
click at [31, 8] on img "button" at bounding box center [30, 7] width 6 height 4
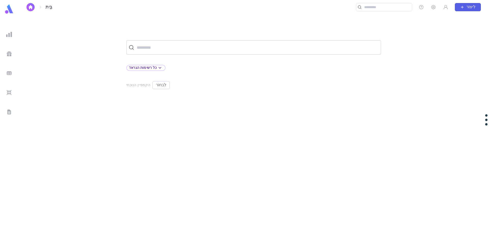
click at [152, 49] on input "text" at bounding box center [256, 48] width 243 height 10
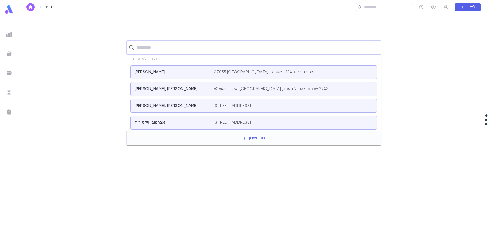
click at [86, 88] on div "הקמפיין הנוכחי לִבחוֹר" at bounding box center [253, 85] width 454 height 8
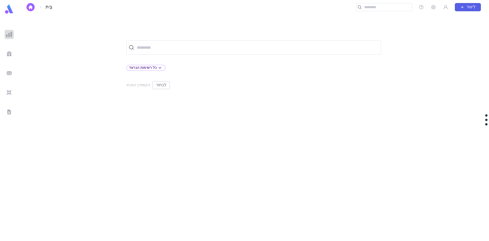
click at [7, 35] on img at bounding box center [9, 34] width 6 height 6
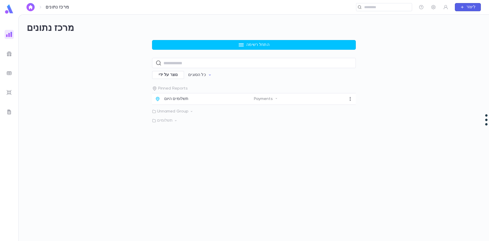
click at [193, 43] on button "התחל רשימה" at bounding box center [254, 45] width 204 height 10
click at [212, 58] on li "חשבונות" at bounding box center [255, 55] width 204 height 8
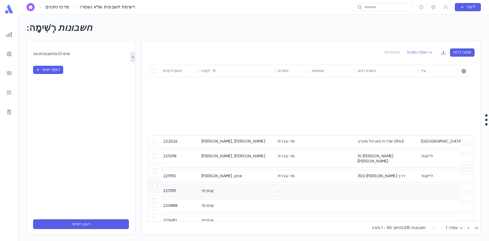
scroll to position [484, 0]
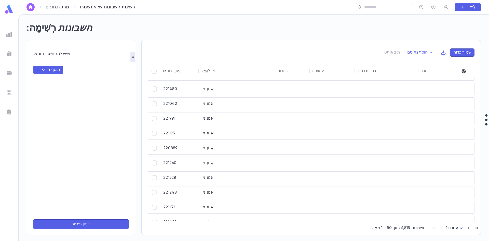
click at [450, 229] on body "מרכז נתונים רשימת חשבונות שלא נשמרו ​ לִיצוֹר רְשִׁימָה: חשבונות הצג חשבונות שי…" at bounding box center [244, 127] width 489 height 226
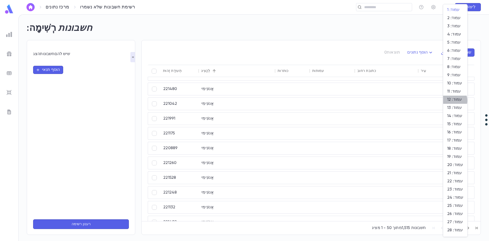
click at [452, 100] on font "עמוד: 12" at bounding box center [454, 99] width 15 height 4
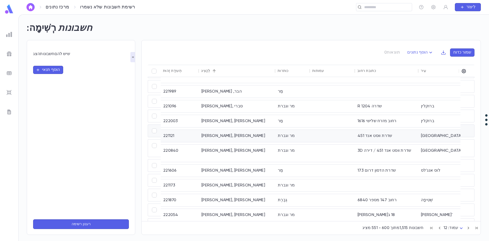
scroll to position [591, 0]
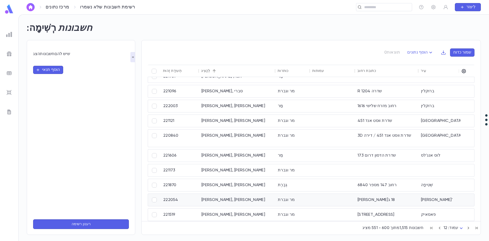
click at [245, 199] on div "[PERSON_NAME], [PERSON_NAME]" at bounding box center [237, 199] width 76 height 12
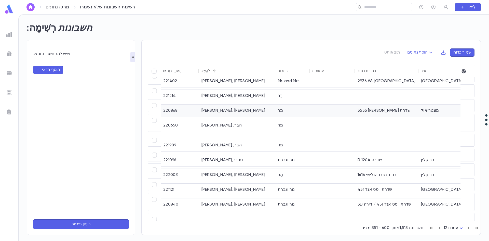
scroll to position [464, 0]
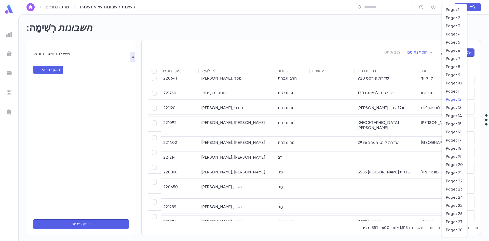
click at [450, 226] on body "מרכז נתונים רשימת חשבונות שלא נשמרו ​ לִיצוֹר רְשִׁימָה: חשבונות הצג חשבונות שי…" at bounding box center [244, 127] width 489 height 226
click at [452, 224] on span "עמוד: 27" at bounding box center [454, 221] width 16 height 5
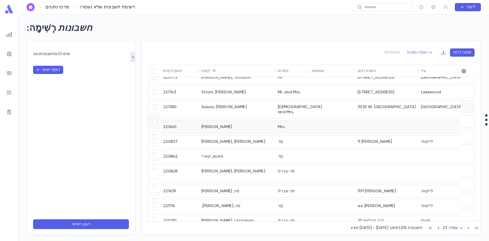
scroll to position [250, 0]
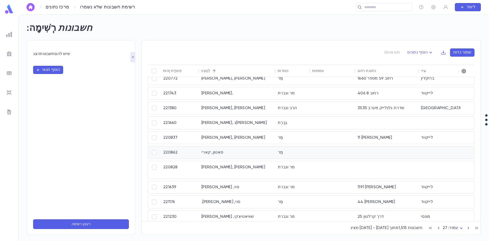
click at [248, 153] on div "סאטון, קארי" at bounding box center [237, 152] width 76 height 12
click at [274, 80] on div "[PERSON_NAME], [PERSON_NAME]" at bounding box center [237, 78] width 76 height 12
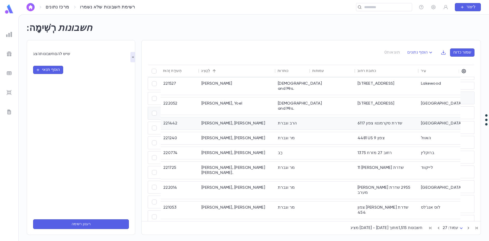
scroll to position [0, 0]
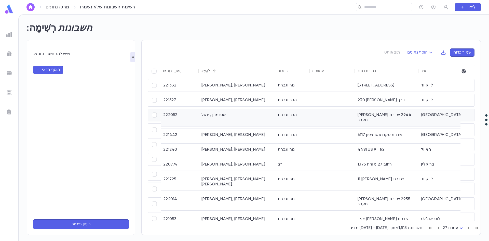
click at [273, 113] on div "שטנמרץ, יואל" at bounding box center [237, 117] width 76 height 17
click at [446, 228] on body "מרכז נתונים רשימת חשבונות שלא נשמרו ​ לִיצוֹר רְשִׁימָה: חשבונות הצג חשבונות שי…" at bounding box center [244, 127] width 489 height 226
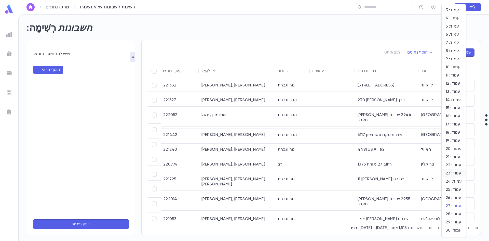
scroll to position [24, 0]
click at [449, 227] on li "עמוד: 31" at bounding box center [453, 231] width 24 height 8
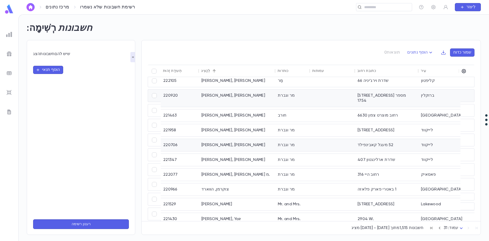
scroll to position [80, 0]
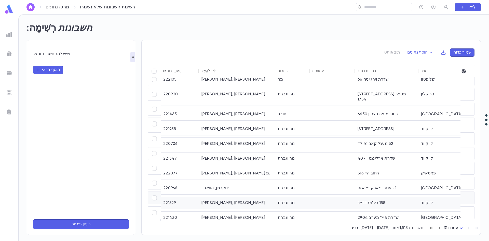
click at [242, 199] on div "[PERSON_NAME], [PERSON_NAME]" at bounding box center [237, 203] width 76 height 12
click at [439, 228] on icon "button" at bounding box center [440, 228] width 6 height 6
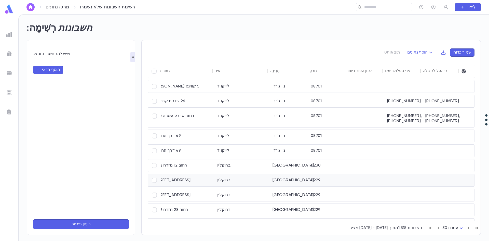
scroll to position [637, 206]
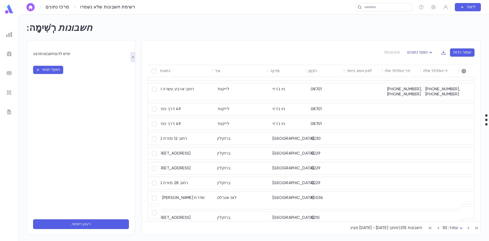
click at [429, 52] on icon "button" at bounding box center [430, 52] width 6 height 6
click at [461, 72] on div at bounding box center [244, 120] width 489 height 241
click at [463, 71] on icon "button" at bounding box center [463, 71] width 4 height 4
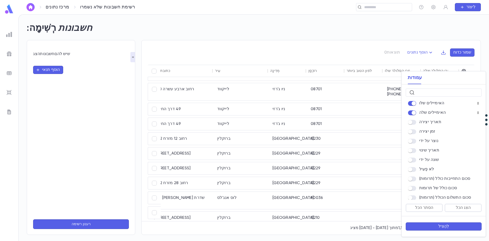
scroll to position [261, 0]
click at [447, 226] on font "לְהַצִיל" at bounding box center [443, 226] width 11 height 4
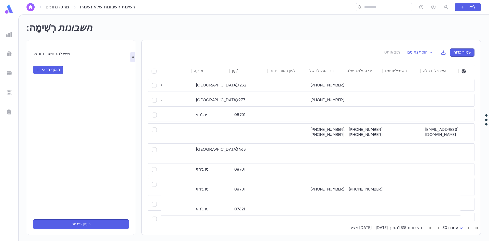
scroll to position [41, 282]
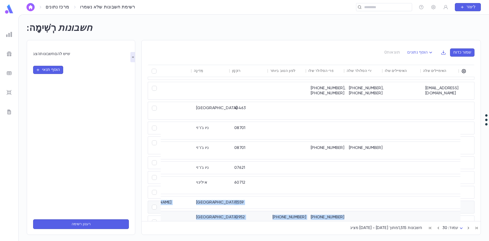
drag, startPoint x: 386, startPoint y: 218, endPoint x: 367, endPoint y: 211, distance: 20.1
click at [356, 212] on div "221050 [PERSON_NAME], [PERSON_NAME] שדרות [GEOGRAPHIC_DATA] (310) 980-6963 2215…" at bounding box center [170, 146] width 581 height 222
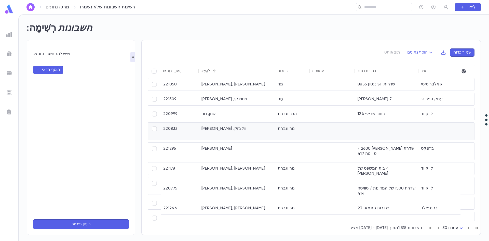
scroll to position [0, 0]
click at [453, 229] on body "מרכז נתונים רשימת חשבונות שלא נשמרו ​ לִיצוֹר רְשִׁימָה: חשבונות הצג חשבונות שי…" at bounding box center [244, 127] width 489 height 226
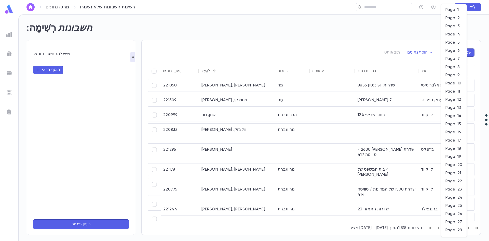
scroll to position [24, 0]
click at [457, 37] on font "עמוד: 7" at bounding box center [451, 35] width 13 height 4
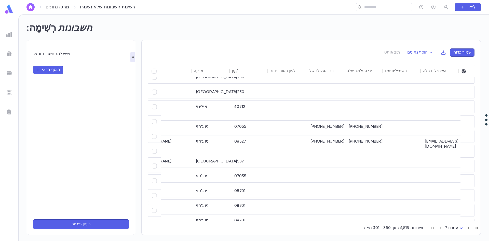
scroll to position [128, 282]
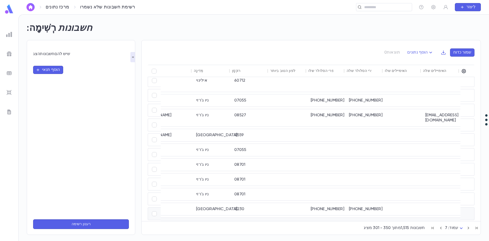
drag, startPoint x: 399, startPoint y: 218, endPoint x: 364, endPoint y: 212, distance: 35.7
click at [364, 212] on div "221089 ברון, וויליאם מר וגברת שדרת ווסט אנד 535 / דירה 9B ניו יורק ניו יורק 100…" at bounding box center [170, 136] width 581 height 257
click at [413, 158] on div at bounding box center [403, 164] width 38 height 12
click at [430, 221] on font "JCABASSO@MARIOBADESCU.COM" at bounding box center [441, 225] width 33 height 9
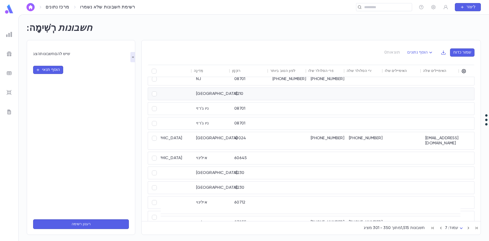
scroll to position [0, 282]
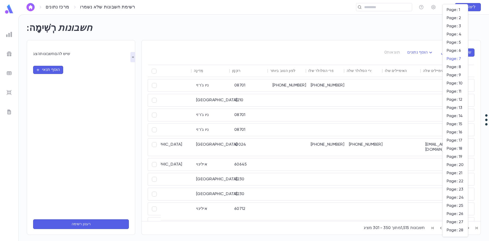
click at [454, 229] on body "מרכז נתונים רשימת חשבונות שלא נשמרו ​ לִיצוֹר רְשִׁימָה: חשבונות הצג חשבונות שי…" at bounding box center [244, 127] width 489 height 226
click at [451, 164] on font "עמוד: 20" at bounding box center [454, 165] width 16 height 4
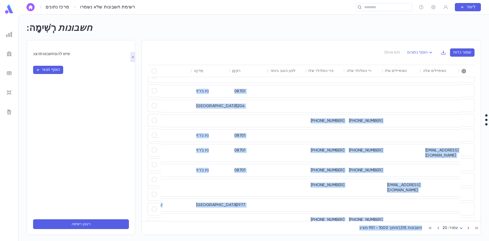
drag, startPoint x: 426, startPoint y: 221, endPoint x: 437, endPoint y: 219, distance: 11.3
click at [437, 219] on div "תְעוּדַת זֶהוּת לְהַצִיג כותרות עמותות כתובת רחוב עִיר מְדִינָה רוֹכְסָן מספר ה…" at bounding box center [311, 146] width 327 height 163
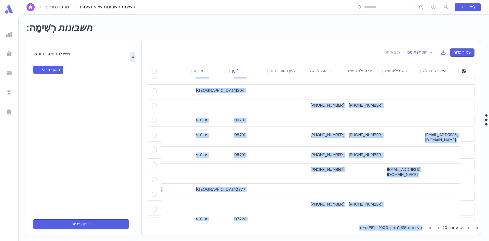
scroll to position [77, 282]
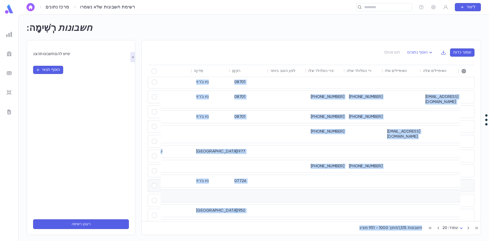
click at [425, 189] on div at bounding box center [442, 195] width 38 height 12
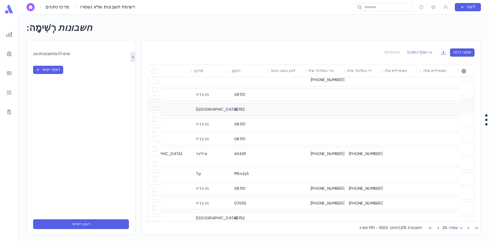
scroll to position [346, 282]
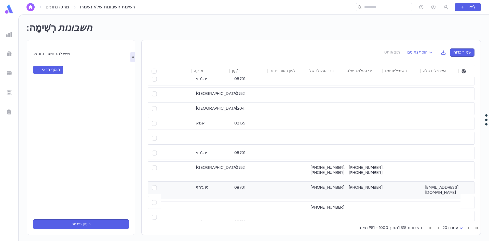
click at [440, 188] on font "AM@cammebys.com" at bounding box center [441, 189] width 33 height 9
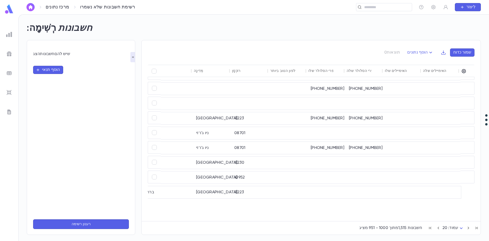
scroll to position [117, 282]
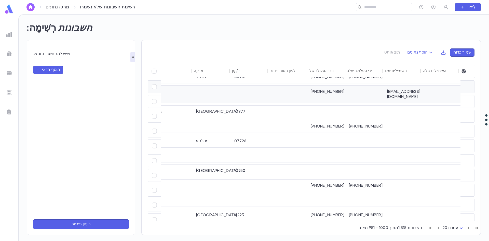
click at [425, 86] on div at bounding box center [442, 94] width 38 height 17
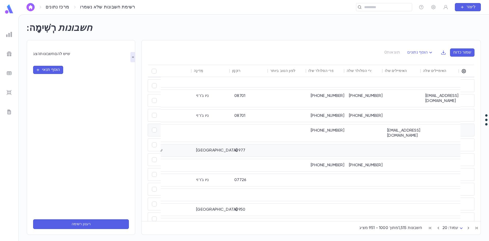
scroll to position [40, 282]
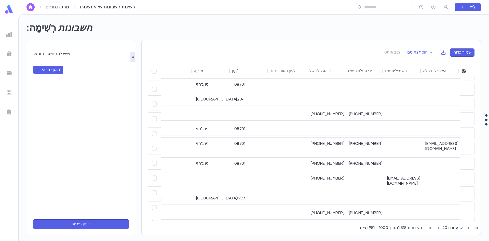
click at [455, 228] on body "מרכז נתונים רשימת חשבונות שלא נשמרו ​ לִיצוֹר רְשִׁימָה: חשבונות הצג חשבונות שי…" at bounding box center [244, 127] width 489 height 226
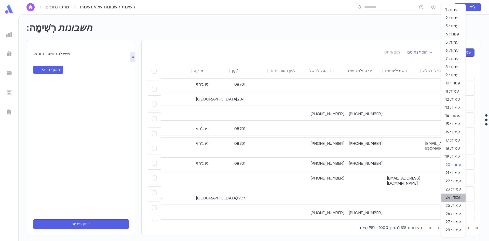
click at [458, 199] on font "עמוד: 24" at bounding box center [453, 197] width 16 height 4
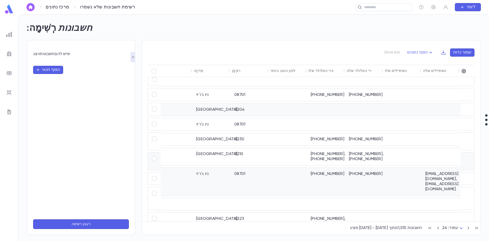
scroll to position [530, 282]
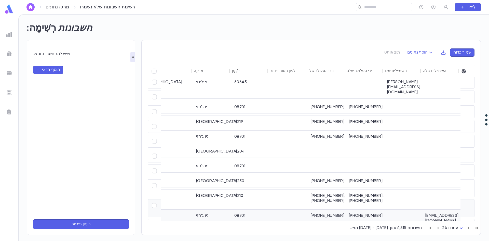
click at [440, 213] on font "MORDYSCHRON@gmail.com, MORDY@jerseyc.com" at bounding box center [441, 222] width 33 height 19
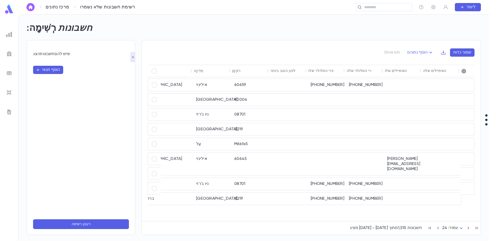
scroll to position [479, 282]
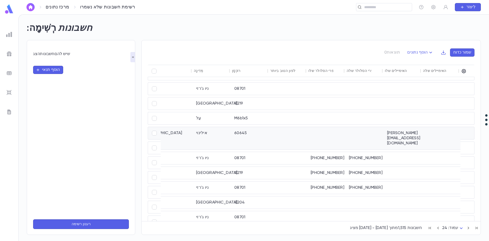
click at [401, 135] on font "SAMUEL.SCHONBERGER@gmail.com" at bounding box center [403, 138] width 33 height 14
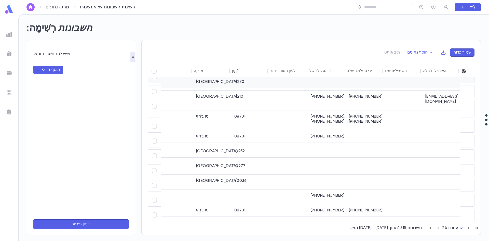
scroll to position [276, 282]
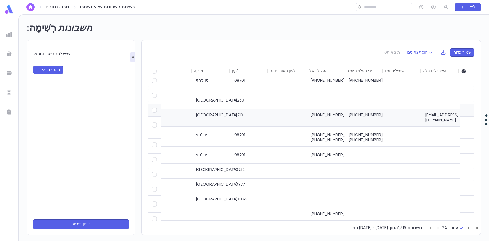
click at [444, 113] on font "TOMSCHICK1970@gmail.com" at bounding box center [441, 117] width 33 height 9
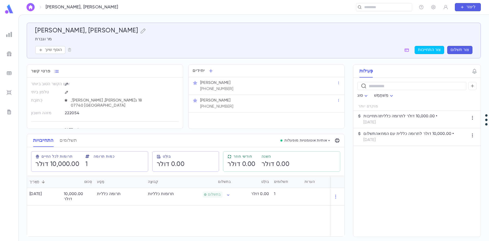
click at [41, 8] on icon at bounding box center [40, 7] width 6 height 6
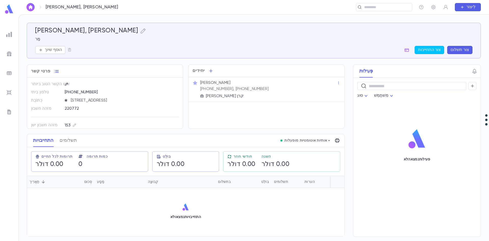
scroll to position [5, 0]
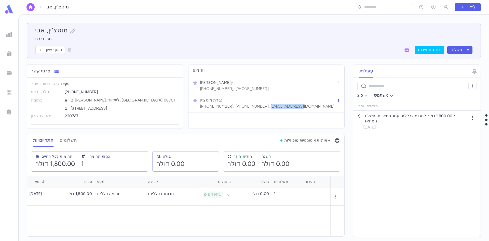
drag, startPoint x: 299, startPoint y: 109, endPoint x: 260, endPoint y: 108, distance: 38.9
click at [260, 108] on div "גברת מוטצ'ין (732) 598-4254, (732) 370-6508, AM@cammebys.com" at bounding box center [267, 103] width 137 height 12
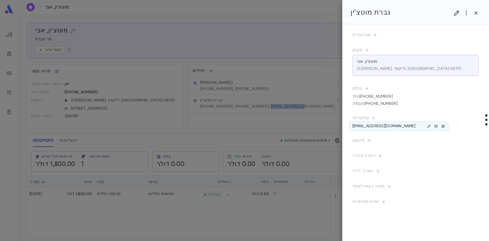
click at [443, 126] on icon "button" at bounding box center [443, 126] width 4 height 4
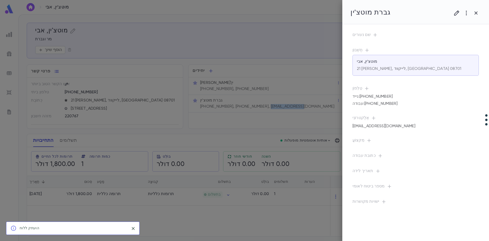
click at [133, 228] on icon "לִסְגוֹר" at bounding box center [133, 228] width 3 height 3
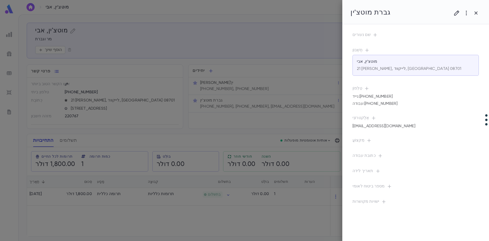
click at [307, 37] on div at bounding box center [244, 120] width 489 height 241
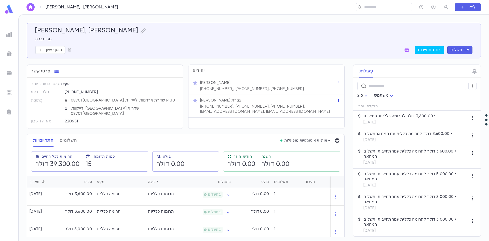
click at [292, 84] on div "[PERSON_NAME]" at bounding box center [268, 82] width 136 height 5
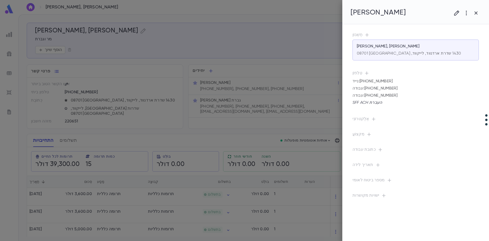
click at [298, 104] on div at bounding box center [244, 120] width 489 height 241
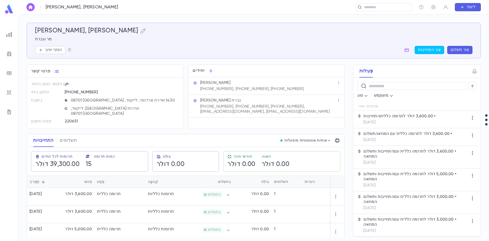
click at [299, 103] on div "[PHONE_NUMBER], [PHONE_NUMBER], [PHONE_NUMBER], [EMAIL_ADDRESS][DOMAIN_NAME], […" at bounding box center [267, 108] width 137 height 11
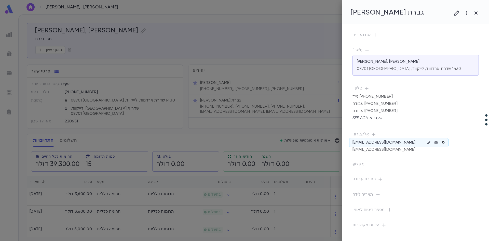
click at [443, 141] on icon "button" at bounding box center [443, 143] width 4 height 4
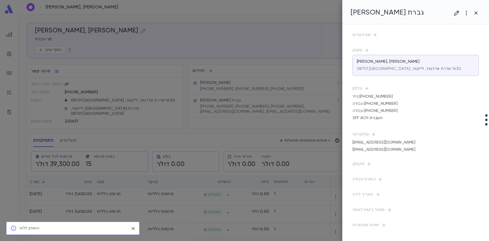
drag, startPoint x: 307, startPoint y: 50, endPoint x: 308, endPoint y: 47, distance: 3.3
click at [306, 50] on div at bounding box center [244, 120] width 489 height 241
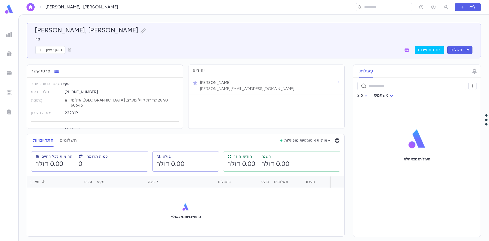
click at [263, 89] on font "[PERSON_NAME][EMAIL_ADDRESS][DOMAIN_NAME]" at bounding box center [247, 89] width 94 height 4
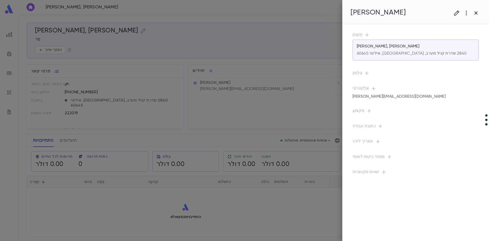
click at [475, 15] on icon "button" at bounding box center [476, 13] width 6 height 6
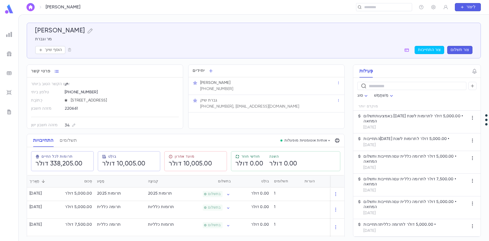
click at [264, 90] on div "מר תומאס שיק (917) 833-4885" at bounding box center [267, 85] width 137 height 12
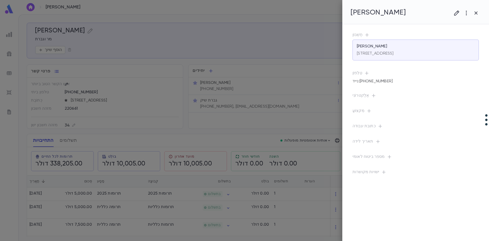
click at [256, 105] on div at bounding box center [244, 120] width 489 height 241
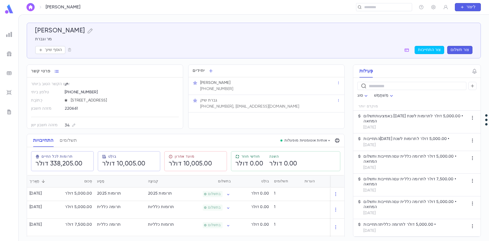
click at [288, 102] on div "גברת שיק" at bounding box center [268, 100] width 136 height 5
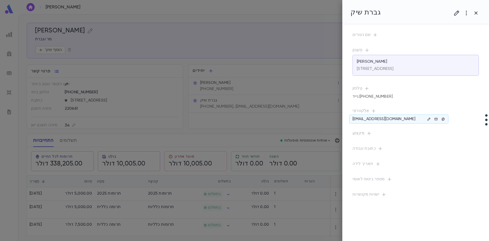
click at [442, 120] on icon "button" at bounding box center [443, 118] width 3 height 3
click at [315, 29] on div at bounding box center [244, 120] width 489 height 241
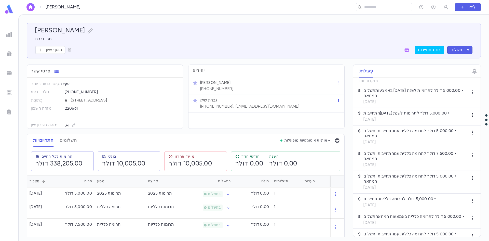
scroll to position [51, 0]
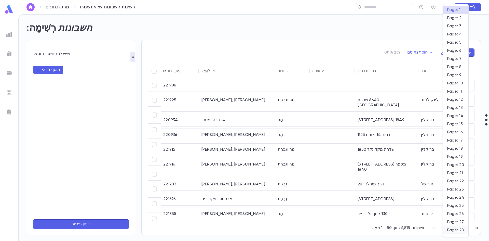
click at [455, 225] on body "מרכז נתונים רשימת חשבונות שלא נשמרו ​ לִיצוֹר רְשִׁימָה: חשבונות הצג חשבונות שי…" at bounding box center [244, 127] width 489 height 226
click at [459, 230] on font "עמוד: 31" at bounding box center [454, 231] width 15 height 4
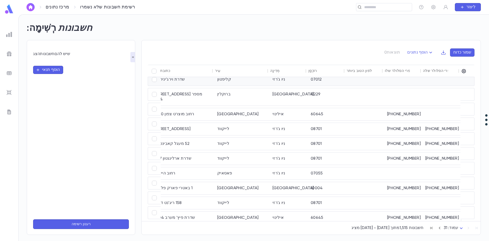
scroll to position [3, 206]
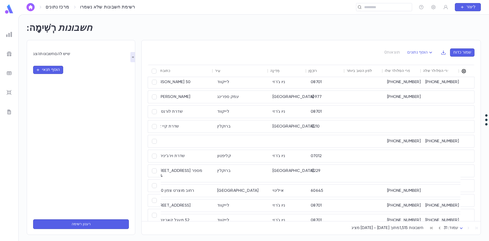
click at [465, 73] on icon "button" at bounding box center [463, 70] width 5 height 5
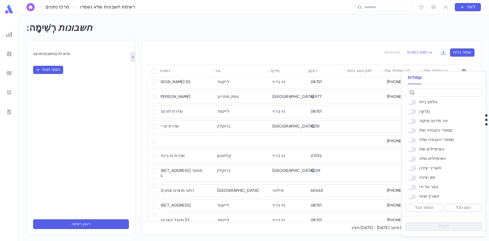
scroll to position [204, 0]
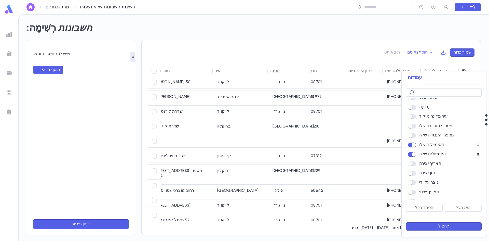
click at [451, 224] on button "לְהַצִיל" at bounding box center [443, 226] width 76 height 8
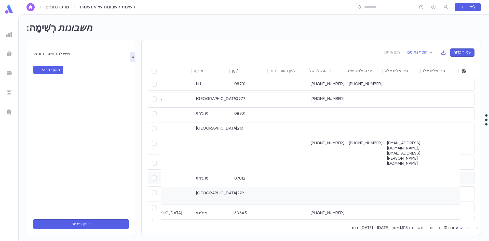
scroll to position [0, 282]
click at [452, 231] on body "מרכז נתונים רשימת חשבונות שלא נשמרו ​ לִיצוֹר רְשִׁימָה: חשבונות הצג חשבונות שי…" at bounding box center [244, 127] width 489 height 226
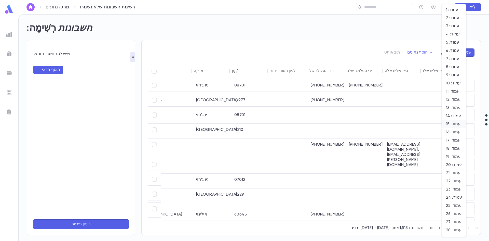
scroll to position [24, 0]
click at [452, 17] on font "עמוד: 5" at bounding box center [452, 19] width 13 height 4
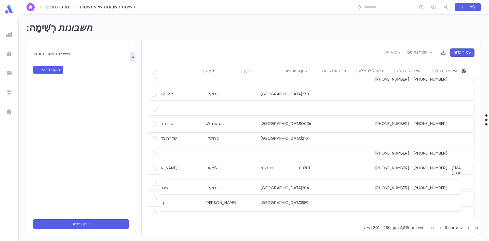
scroll to position [612, 282]
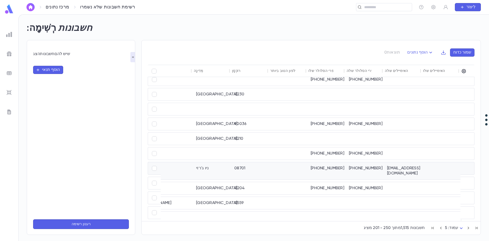
click at [404, 171] on div "[EMAIL_ADDRESS][DOMAIN_NAME]" at bounding box center [403, 170] width 38 height 17
click at [32, 7] on img "button" at bounding box center [30, 7] width 6 height 4
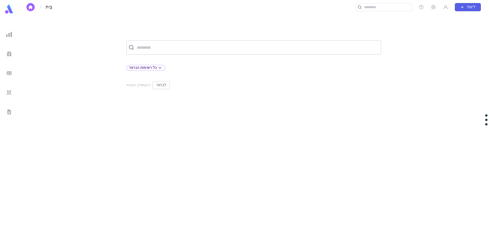
click at [156, 52] on div "​" at bounding box center [253, 47] width 255 height 14
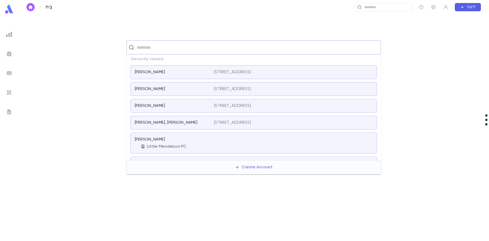
click at [157, 50] on input "text" at bounding box center [256, 48] width 243 height 10
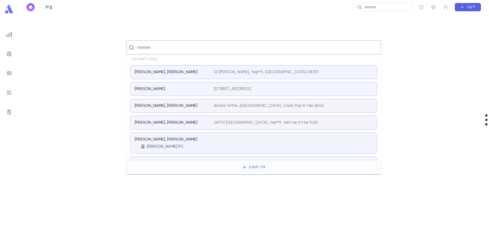
drag, startPoint x: 4, startPoint y: 101, endPoint x: 7, endPoint y: 99, distance: 3.0
click at [5, 101] on ul at bounding box center [9, 134] width 18 height 213
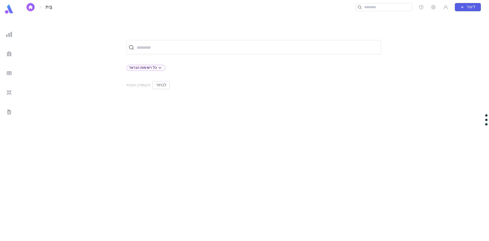
click at [12, 31] on div at bounding box center [9, 34] width 9 height 9
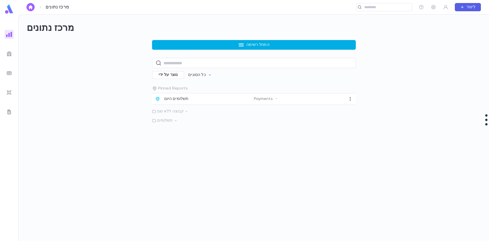
click at [267, 45] on font "התחל רשימה" at bounding box center [257, 45] width 23 height 4
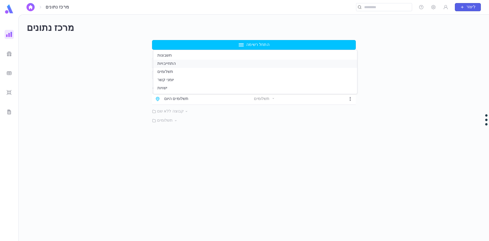
click at [253, 62] on li "התחייבויות" at bounding box center [255, 64] width 204 height 8
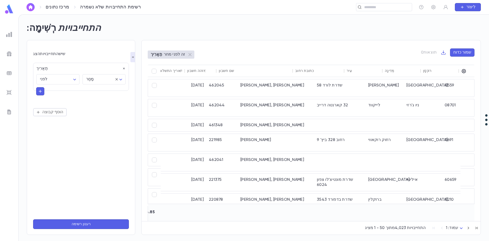
scroll to position [0, 202]
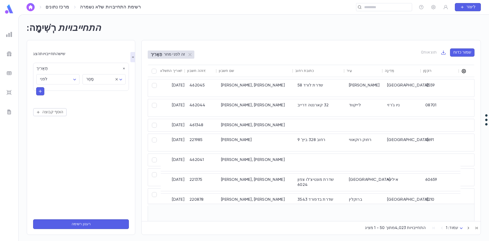
click at [465, 72] on icon "button" at bounding box center [463, 70] width 5 height 5
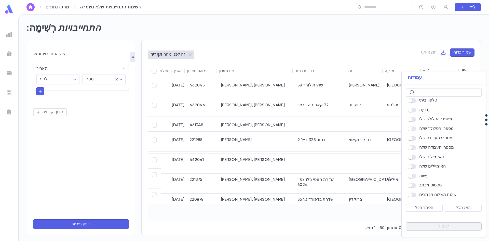
scroll to position [341, 0]
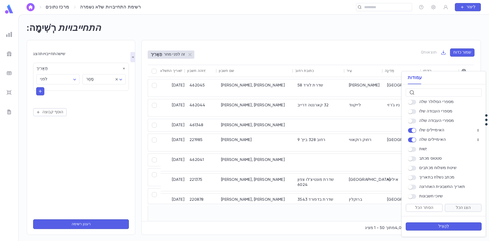
click at [458, 207] on font "הצג הכל" at bounding box center [463, 207] width 15 height 4
click at [398, 54] on div at bounding box center [244, 120] width 489 height 241
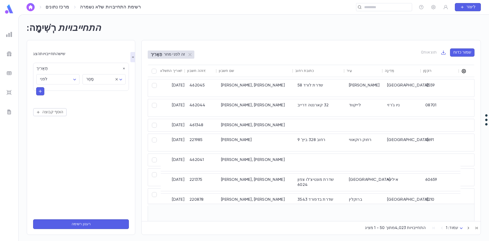
click at [465, 73] on icon "button" at bounding box center [463, 70] width 5 height 5
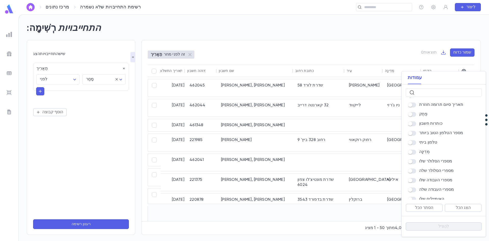
scroll to position [305, 0]
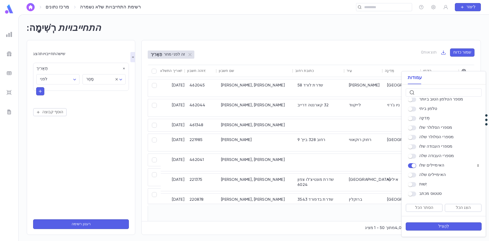
click at [413, 177] on div "האימיילים שלה" at bounding box center [443, 174] width 76 height 7
click at [445, 228] on font "לְהַצִיל" at bounding box center [443, 226] width 11 height 4
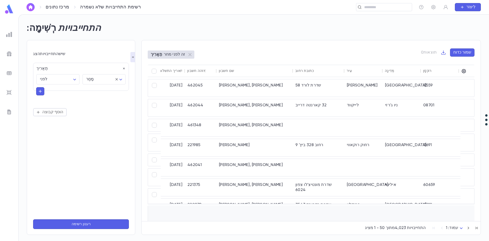
drag, startPoint x: 392, startPoint y: 218, endPoint x: 456, endPoint y: 214, distance: 63.5
click at [456, 214] on div "17,753,823.20 דולר 705,519.25 דולר 691,536.85 דולר" at bounding box center [246, 214] width 577 height 17
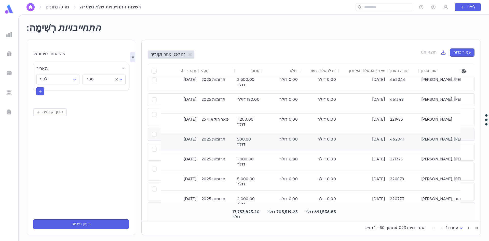
scroll to position [0, 0]
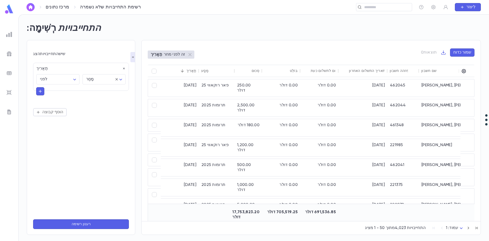
click at [451, 229] on body "מרכז נתונים רשימת התחייבויות שלא נשמרה ​ לִיצוֹר רְשִׁימָה: התחייבויות הצג התחי…" at bounding box center [244, 127] width 489 height 226
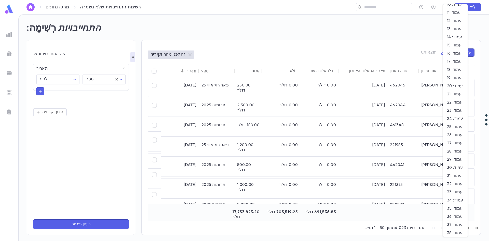
scroll to position [127, 0]
click at [450, 191] on font "עמוד: 39" at bounding box center [455, 192] width 16 height 4
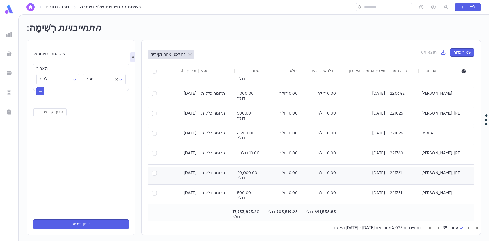
scroll to position [535, 0]
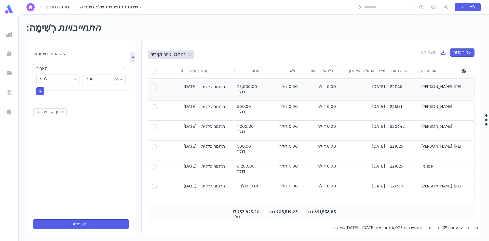
click at [414, 91] on div "221145" at bounding box center [403, 89] width 32 height 17
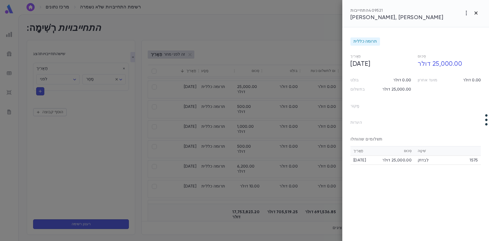
click at [474, 15] on icon "button" at bounding box center [476, 13] width 6 height 6
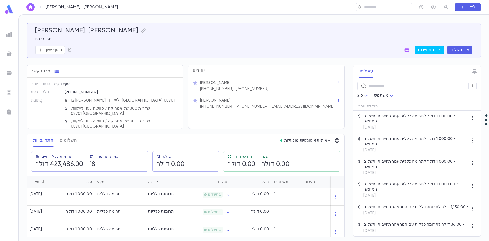
click at [284, 105] on font "[PHONE_NUMBER], [PHONE_NUMBER], [EMAIL_ADDRESS][DOMAIN_NAME]" at bounding box center [267, 106] width 134 height 4
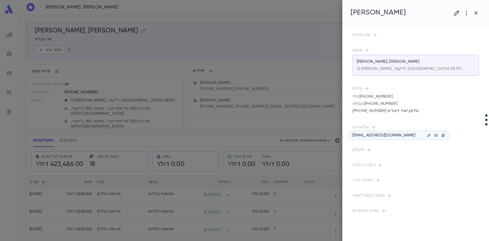
click at [443, 136] on icon "button" at bounding box center [443, 135] width 3 height 3
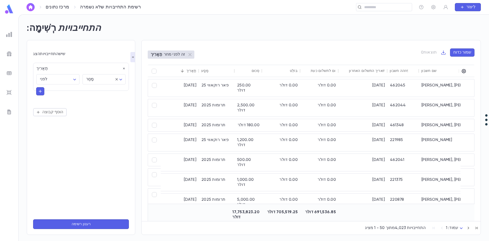
click at [462, 229] on body "מרכז נתונים רשימת התחייבויות שלא נשמרה ​ לִיצוֹר רְשִׁימָה: התחייבויות הצג התחי…" at bounding box center [244, 127] width 489 height 226
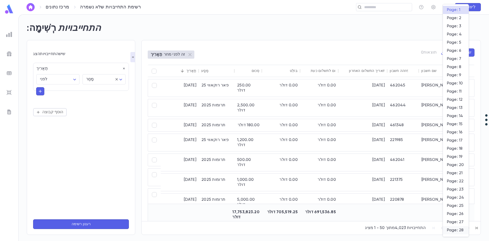
click at [460, 227] on span "Page: 28" at bounding box center [456, 229] width 18 height 5
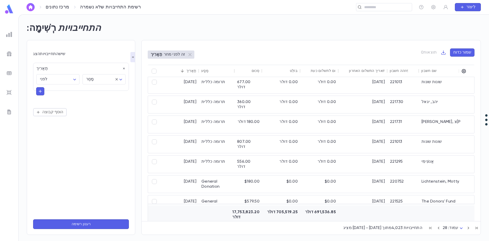
drag, startPoint x: 338, startPoint y: 218, endPoint x: 361, endPoint y: 217, distance: 23.2
click at [361, 217] on div at bounding box center [362, 214] width 49 height 17
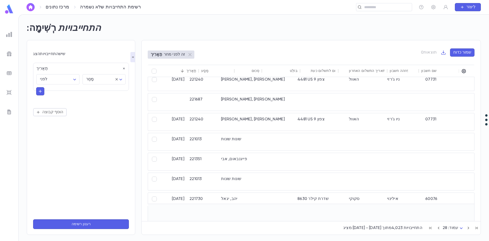
scroll to position [26, 0]
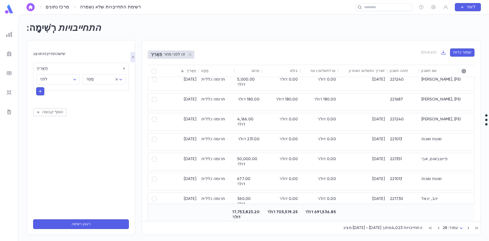
click at [450, 228] on body "מרכז נתונים רשימת התחייבויות שלא נשמרה ​ לִיצוֹר רְשִׁימָה: התחייבויות הצג התחי…" at bounding box center [244, 127] width 489 height 226
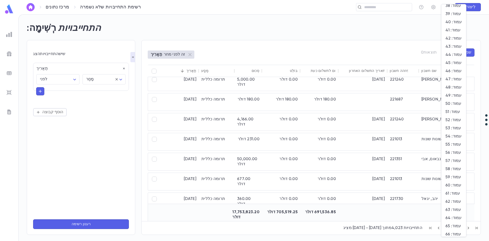
scroll to position [431, 0]
click at [458, 232] on font "עמוד: 81" at bounding box center [452, 231] width 15 height 4
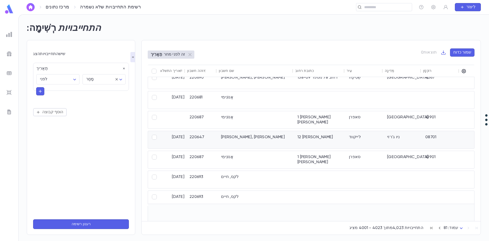
scroll to position [0, 202]
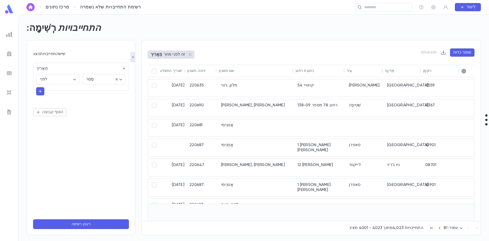
click at [466, 72] on div at bounding box center [465, 71] width 9 height 12
click at [464, 72] on icon "button" at bounding box center [463, 71] width 4 height 4
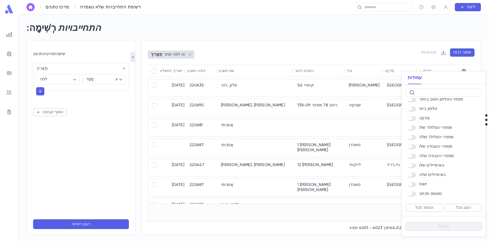
scroll to position [331, 0]
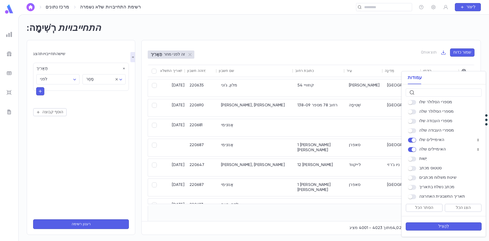
click at [443, 225] on font "לְהַצִיל" at bounding box center [443, 226] width 11 height 4
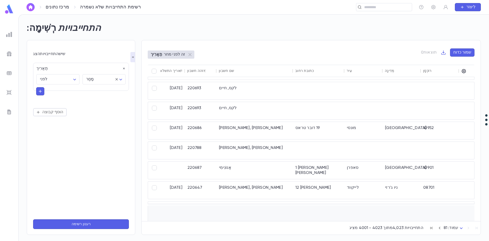
click at [423, 218] on div "תַאֲרִיך מַסָע סְכוּם בּוֹלֵט סכום לתשלום כעת תאריך התשלום האחרון מזהה חשבון שם…" at bounding box center [311, 146] width 327 height 163
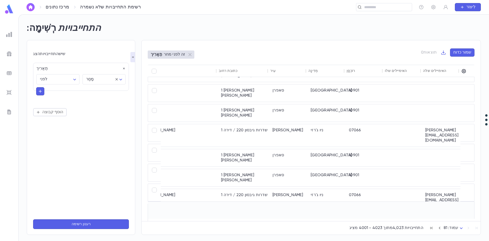
scroll to position [334, 279]
drag, startPoint x: 423, startPoint y: 131, endPoint x: 409, endPoint y: 135, distance: 13.8
click at [409, 135] on div "11/2/2007 תרומה כללית 12,000.00 דולר 0.00 דולר 0.00 דולר 11/2/2007 220744 רידר,…" at bounding box center [172, 135] width 577 height 23
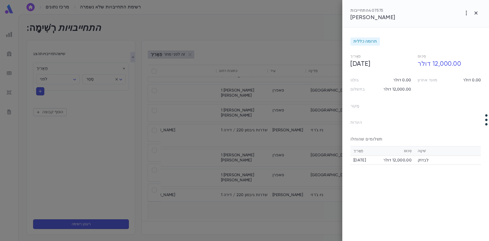
click at [260, 38] on div at bounding box center [244, 120] width 489 height 241
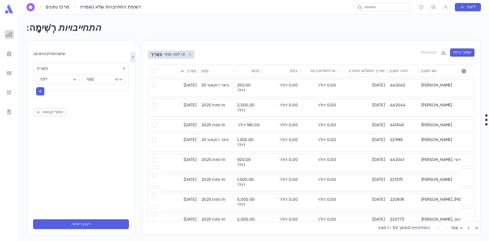
click at [11, 33] on img at bounding box center [9, 34] width 6 height 6
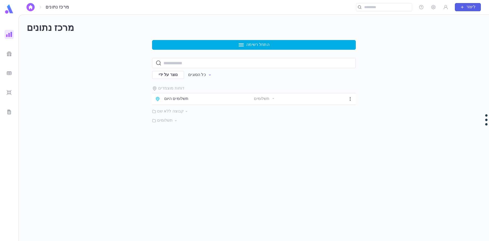
click at [291, 44] on button "התחל רשימה" at bounding box center [254, 45] width 204 height 10
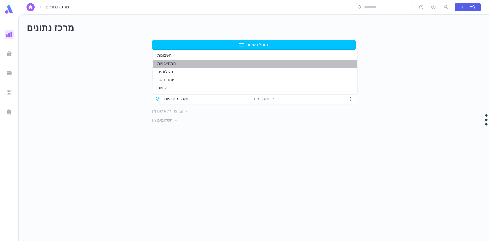
click at [266, 63] on li "התחייבויות" at bounding box center [255, 64] width 204 height 8
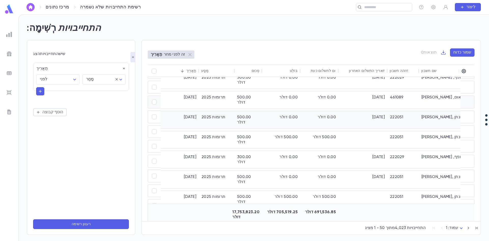
scroll to position [204, 0]
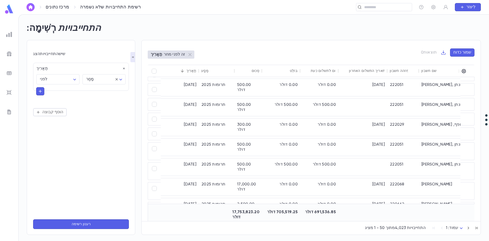
click at [12, 32] on div at bounding box center [9, 34] width 9 height 9
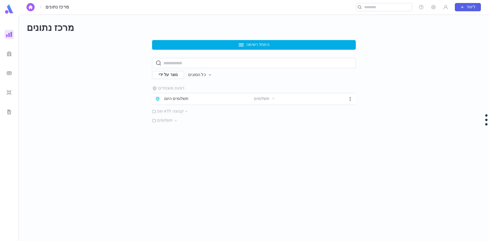
click at [261, 43] on font "התחל רשימה" at bounding box center [257, 45] width 23 height 4
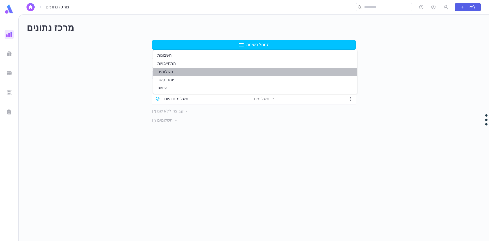
click at [241, 71] on li "תשלומים" at bounding box center [255, 72] width 204 height 8
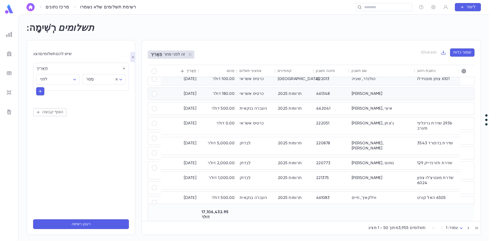
scroll to position [51, 0]
drag, startPoint x: 354, startPoint y: 218, endPoint x: 362, endPoint y: 217, distance: 8.0
click at [362, 217] on div at bounding box center [381, 214] width 65 height 17
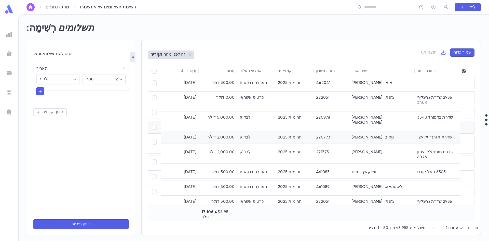
scroll to position [0, 0]
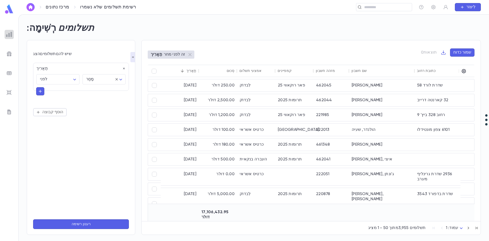
click at [11, 33] on img at bounding box center [9, 34] width 6 height 6
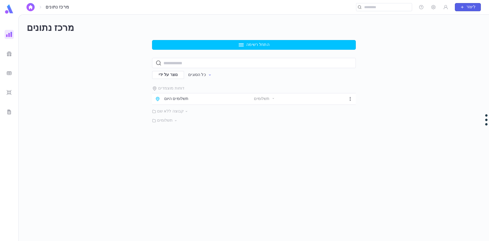
click at [32, 6] on img "button" at bounding box center [30, 7] width 6 height 4
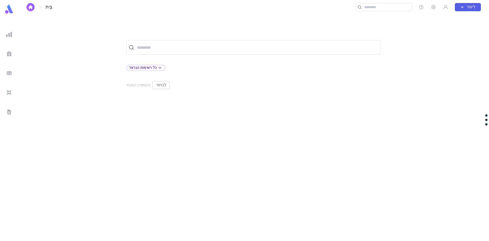
click at [9, 12] on img at bounding box center [9, 9] width 10 height 10
click at [12, 32] on img at bounding box center [9, 34] width 6 height 6
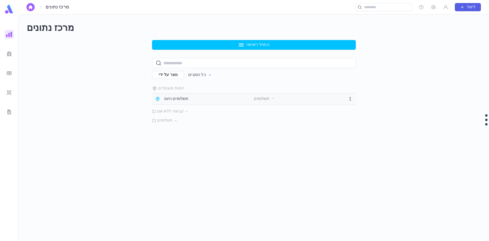
click at [350, 100] on icon "button" at bounding box center [349, 98] width 5 height 5
drag, startPoint x: 303, startPoint y: 128, endPoint x: 289, endPoint y: 117, distance: 18.0
click at [303, 127] on div at bounding box center [244, 120] width 489 height 241
click at [201, 75] on font "כל הסוגים" at bounding box center [196, 75] width 17 height 4
click at [142, 140] on div at bounding box center [244, 120] width 489 height 241
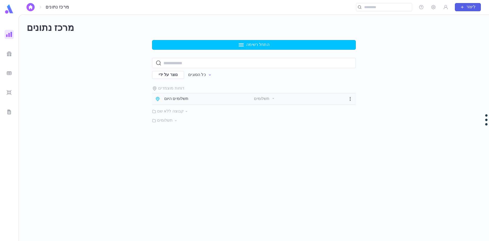
click at [176, 102] on div "תשלומים היום תשלומים" at bounding box center [254, 98] width 204 height 11
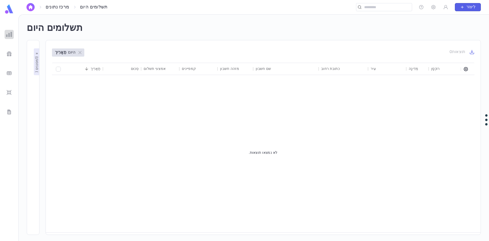
click at [10, 33] on img at bounding box center [9, 34] width 6 height 6
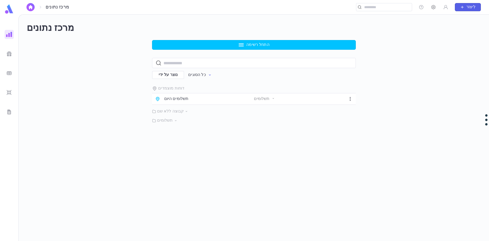
click at [433, 6] on icon "button" at bounding box center [433, 7] width 5 height 5
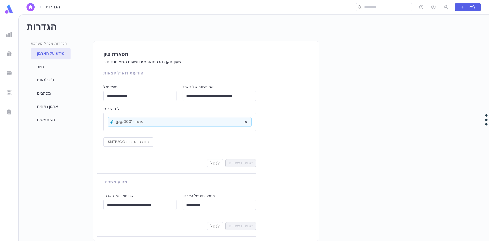
scroll to position [2, 0]
click at [49, 66] on div "חיוב" at bounding box center [51, 66] width 40 height 11
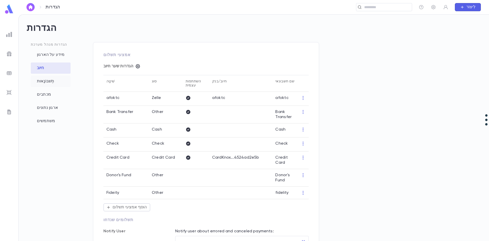
type input "**********"
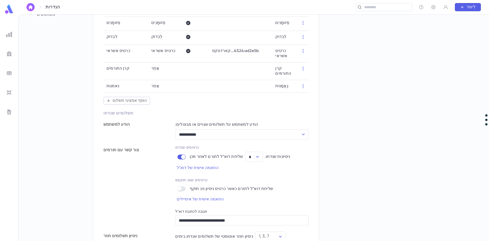
scroll to position [23, 0]
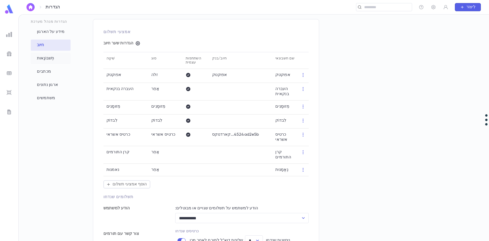
click at [49, 60] on font "חֶשׁבּוֹנָאוּת" at bounding box center [45, 58] width 17 height 4
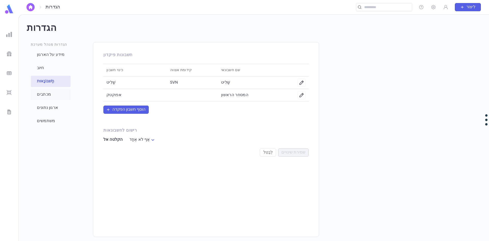
click at [52, 94] on div "מכתבים" at bounding box center [51, 94] width 40 height 11
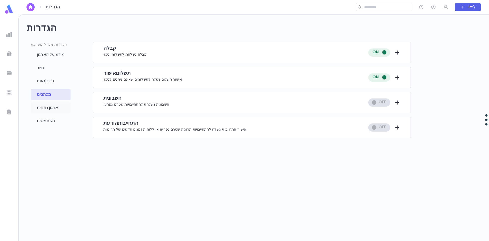
click at [56, 109] on font "ארגון נתונים" at bounding box center [47, 108] width 21 height 4
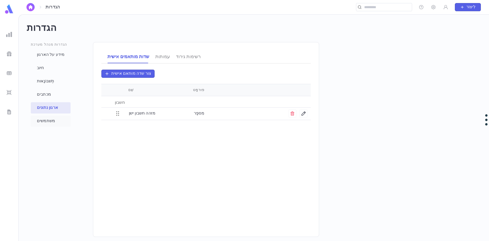
click at [54, 119] on font "משתמשים" at bounding box center [46, 121] width 18 height 4
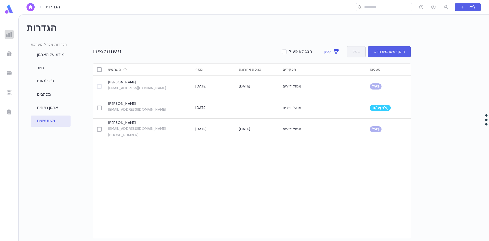
click at [8, 33] on img at bounding box center [9, 34] width 6 height 6
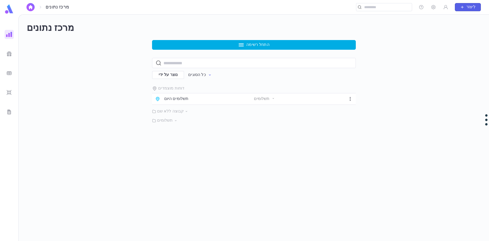
click at [246, 47] on button "התחל רשימה" at bounding box center [254, 45] width 204 height 10
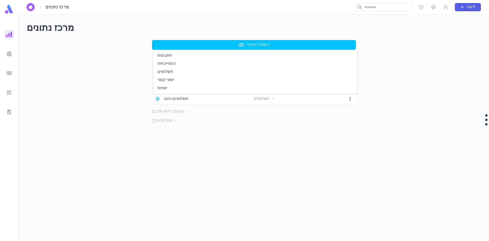
click at [277, 16] on div at bounding box center [244, 120] width 489 height 241
drag, startPoint x: 393, startPoint y: 66, endPoint x: 395, endPoint y: 64, distance: 3.1
click at [394, 66] on div "התחל רשימה ​ נוצר על ידי כל הסוגים דוחות מוצמדים תשלומים היום תשלומים קבוצה ללא…" at bounding box center [254, 81] width 454 height 83
click at [123, 104] on div "התחל רשימה ​ נוצר על ידי כל הסוגים דוחות מוצמדים תשלומים היום תשלומים קבוצה ללא…" at bounding box center [254, 81] width 454 height 83
click at [10, 35] on img at bounding box center [9, 34] width 6 height 6
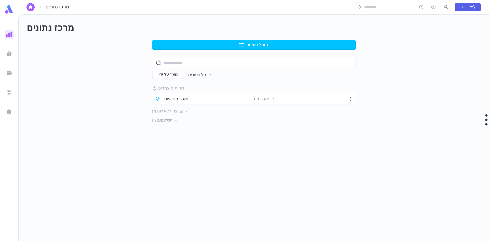
click at [445, 6] on icon "button" at bounding box center [445, 7] width 5 height 5
click at [451, 15] on font "פּרוֹפִיל" at bounding box center [453, 17] width 12 height 4
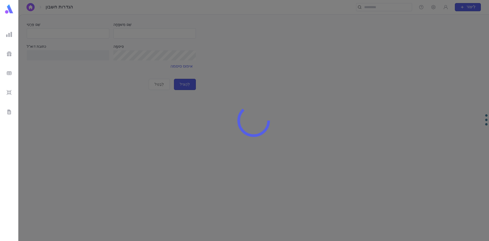
type input "*****"
type input "*********"
type input "**********"
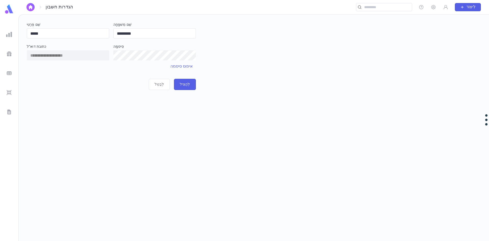
click at [478, 7] on button "לִיצוֹר" at bounding box center [468, 7] width 26 height 8
click at [446, 8] on div at bounding box center [244, 120] width 489 height 241
click at [446, 8] on icon "button" at bounding box center [445, 7] width 5 height 5
click at [451, 25] on font "התנתק" at bounding box center [453, 25] width 13 height 4
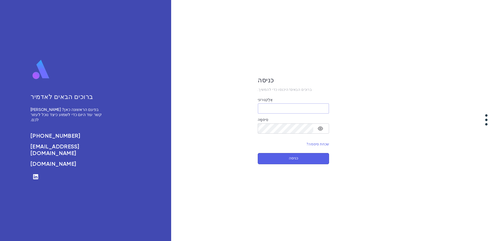
type input "**********"
click at [320, 128] on icon "הפעל/הפעל את נראות הסיסמה" at bounding box center [320, 128] width 5 height 4
drag, startPoint x: 308, startPoint y: 108, endPoint x: 258, endPoint y: 104, distance: 49.6
click at [258, 104] on input "**********" at bounding box center [293, 108] width 71 height 10
click at [282, 157] on button "כניסה" at bounding box center [293, 158] width 71 height 11
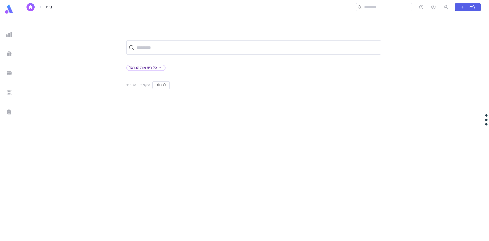
click at [8, 10] on img at bounding box center [9, 9] width 10 height 10
click at [31, 10] on button "button" at bounding box center [30, 7] width 8 height 8
click at [32, 8] on img "button" at bounding box center [30, 7] width 6 height 4
click at [38, 7] on icon at bounding box center [40, 7] width 6 height 6
click at [8, 4] on img at bounding box center [9, 9] width 10 height 10
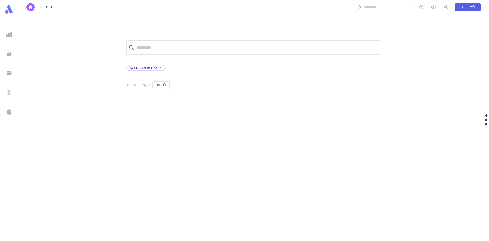
click at [11, 29] on ul at bounding box center [9, 134] width 18 height 213
click at [11, 32] on img at bounding box center [9, 34] width 6 height 6
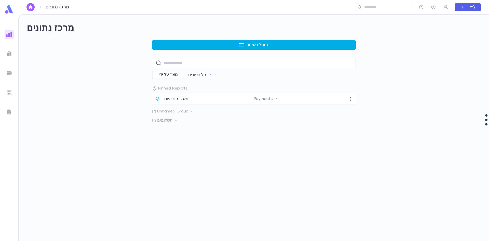
click at [206, 43] on button "התחל רשימה" at bounding box center [254, 45] width 204 height 10
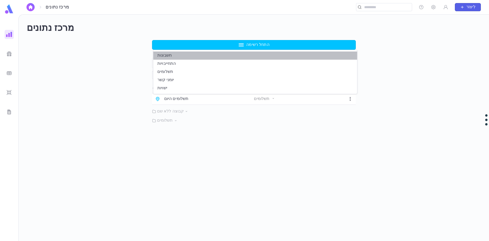
click at [197, 55] on li "חשבונות" at bounding box center [255, 55] width 204 height 8
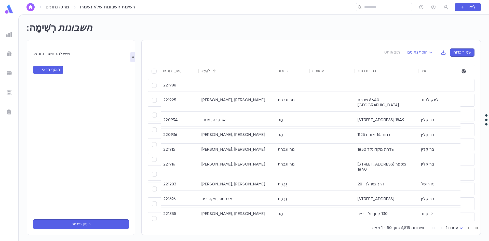
click at [429, 222] on div "מציג 1 - 50 מתוך 1,515 חשבונות עמוד: 1 *" at bounding box center [311, 226] width 339 height 11
click at [430, 221] on div "מציג 1 - 50 מתוך 1,515 חשבונות עמוד: 1 *" at bounding box center [311, 226] width 339 height 11
click at [431, 221] on div "מציג 1 - 50 מתוך 1,515 חשבונות עמוד: 1 *" at bounding box center [311, 226] width 339 height 11
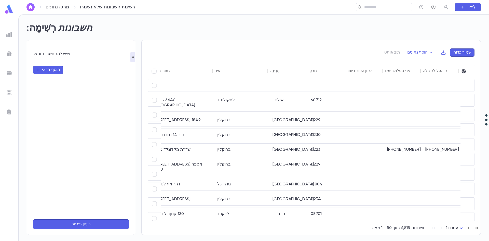
click at [432, 9] on icon "button" at bounding box center [433, 7] width 5 height 5
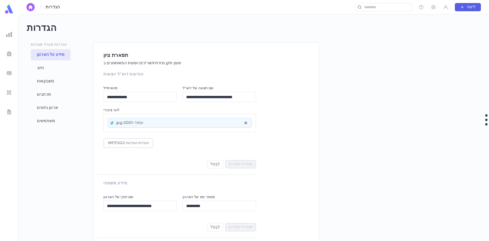
scroll to position [2, 0]
click at [39, 67] on font "חיוב" at bounding box center [40, 67] width 7 height 4
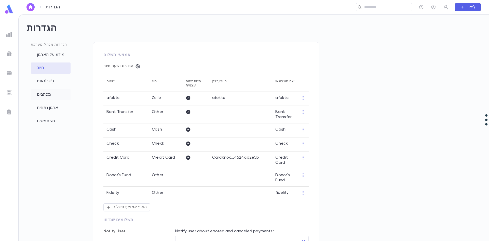
type input "**********"
click at [47, 84] on div "חֶשׁבּוֹנָאוּת" at bounding box center [51, 81] width 40 height 11
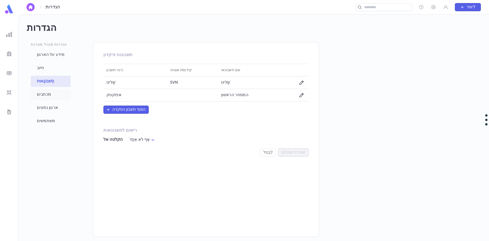
click at [51, 93] on div "מכתבים" at bounding box center [51, 94] width 40 height 11
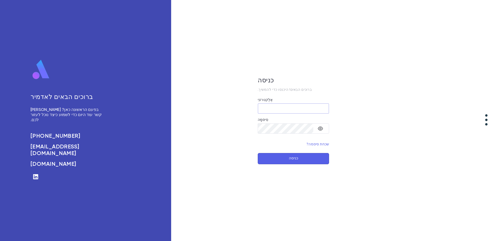
type input "**********"
click at [272, 156] on button "כניסה" at bounding box center [293, 158] width 71 height 11
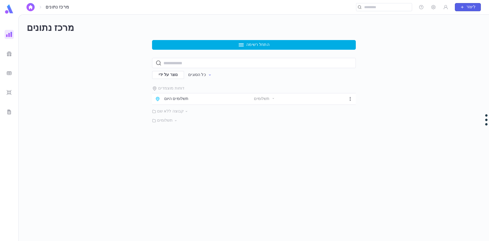
click at [254, 44] on font "התחל רשימה" at bounding box center [257, 45] width 23 height 4
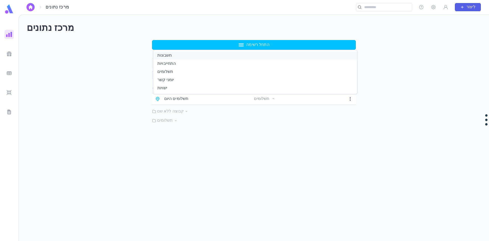
click at [244, 59] on li "חשבונות" at bounding box center [255, 55] width 204 height 8
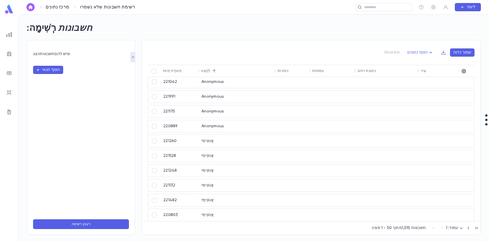
scroll to position [495, 0]
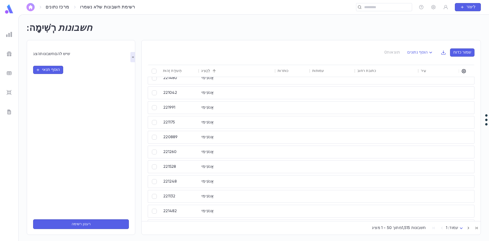
click at [33, 7] on img "button" at bounding box center [30, 7] width 6 height 4
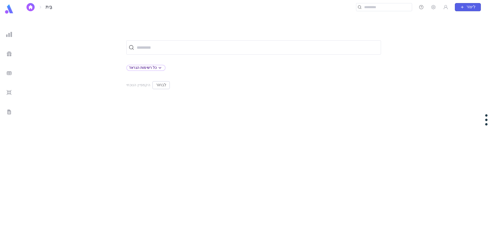
click at [422, 7] on icon "button" at bounding box center [420, 7] width 5 height 5
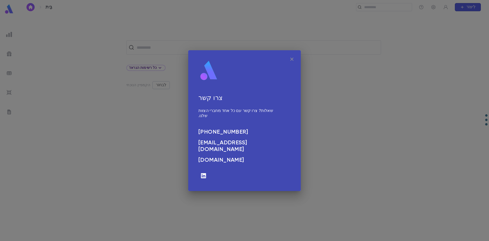
click at [291, 60] on icon "button" at bounding box center [292, 59] width 6 height 6
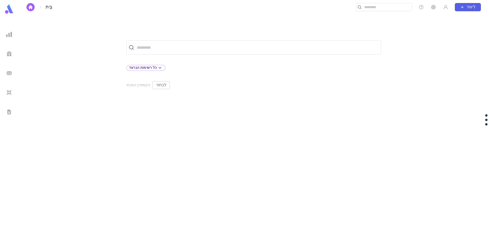
click at [434, 6] on icon "button" at bounding box center [433, 7] width 5 height 5
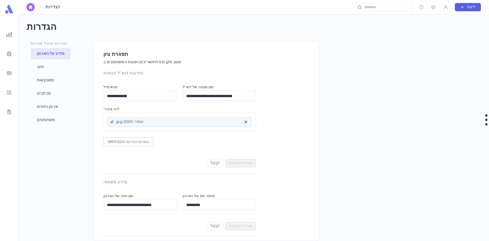
scroll to position [2, 0]
click at [48, 118] on font "משתמשים" at bounding box center [46, 120] width 18 height 4
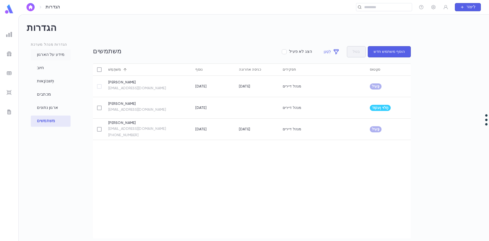
click at [52, 54] on font "מידע על הארגון" at bounding box center [50, 55] width 27 height 4
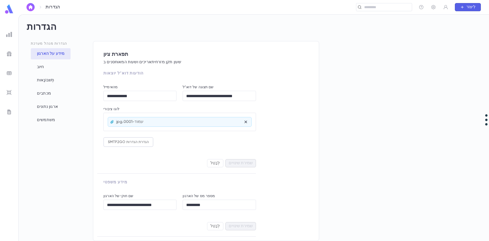
scroll to position [2, 0]
click at [111, 120] on icon at bounding box center [112, 122] width 4 height 4
click at [54, 111] on div "ארגון נתונים" at bounding box center [51, 107] width 40 height 11
